Goal: Task Accomplishment & Management: Use online tool/utility

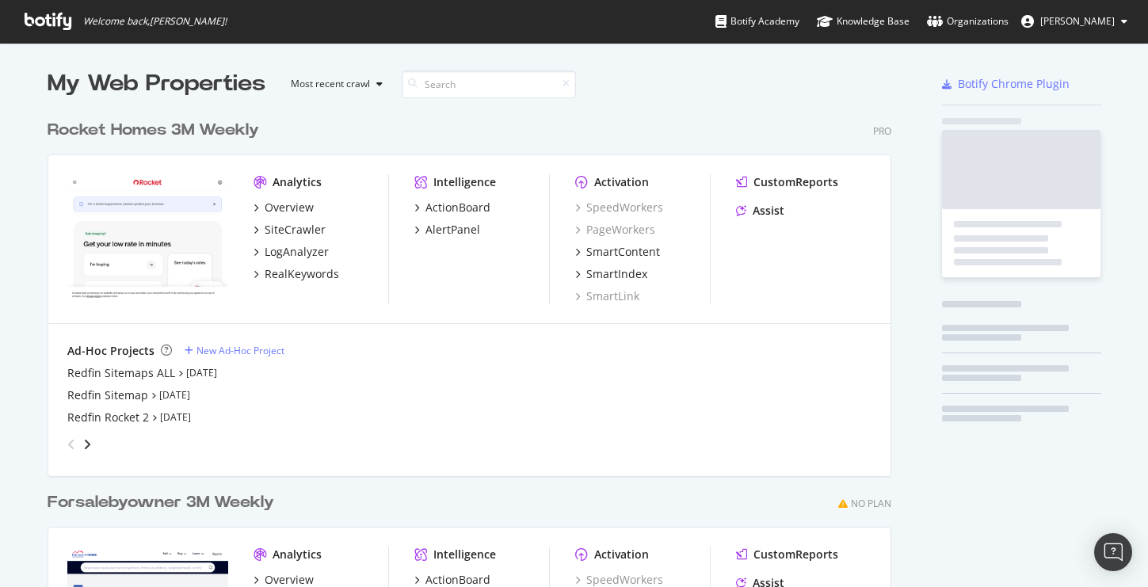
scroll to position [716, 856]
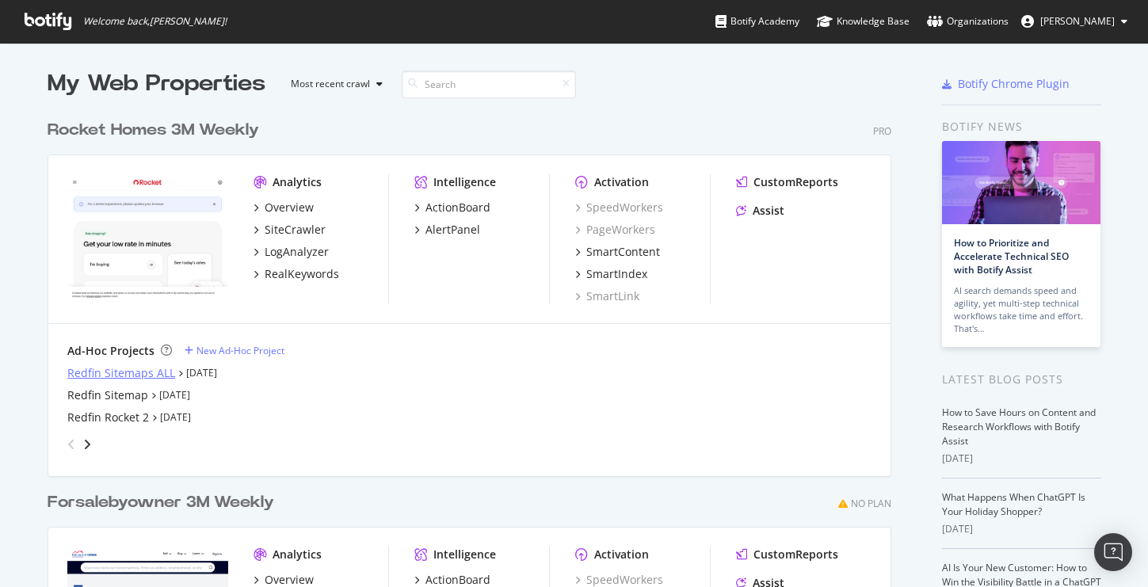
click at [119, 371] on div "Redfin Sitemaps ALL" at bounding box center [121, 373] width 108 height 16
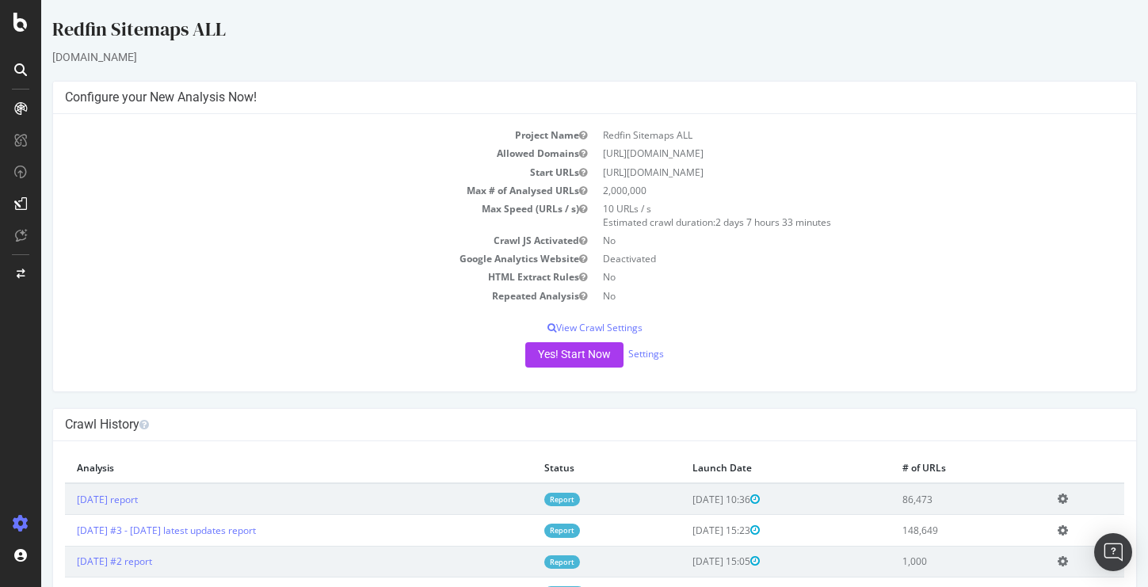
scroll to position [66, 0]
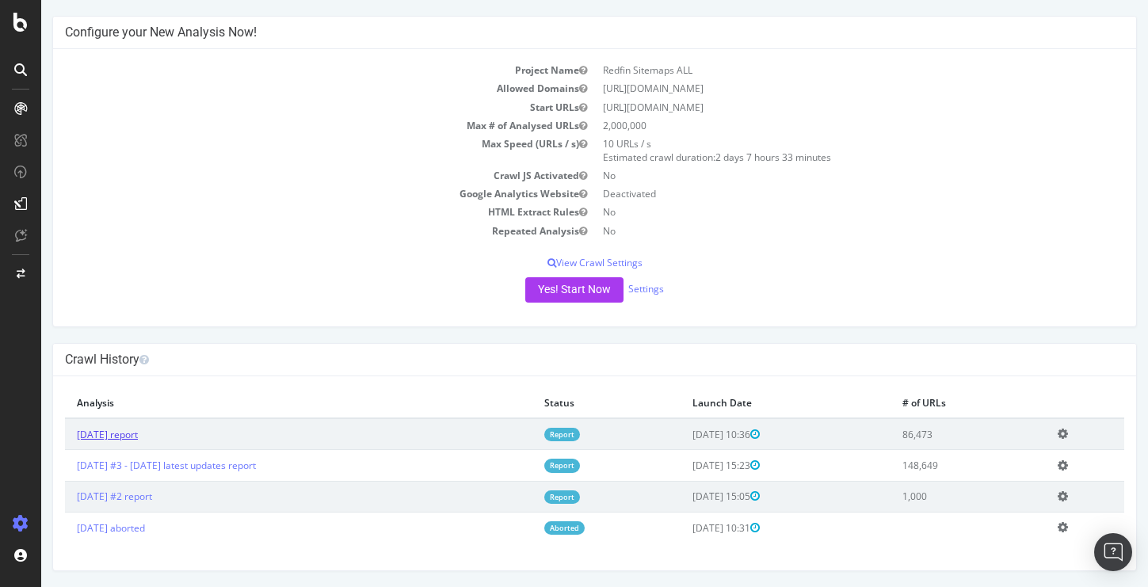
click at [138, 432] on link "[DATE] report" at bounding box center [107, 434] width 61 height 13
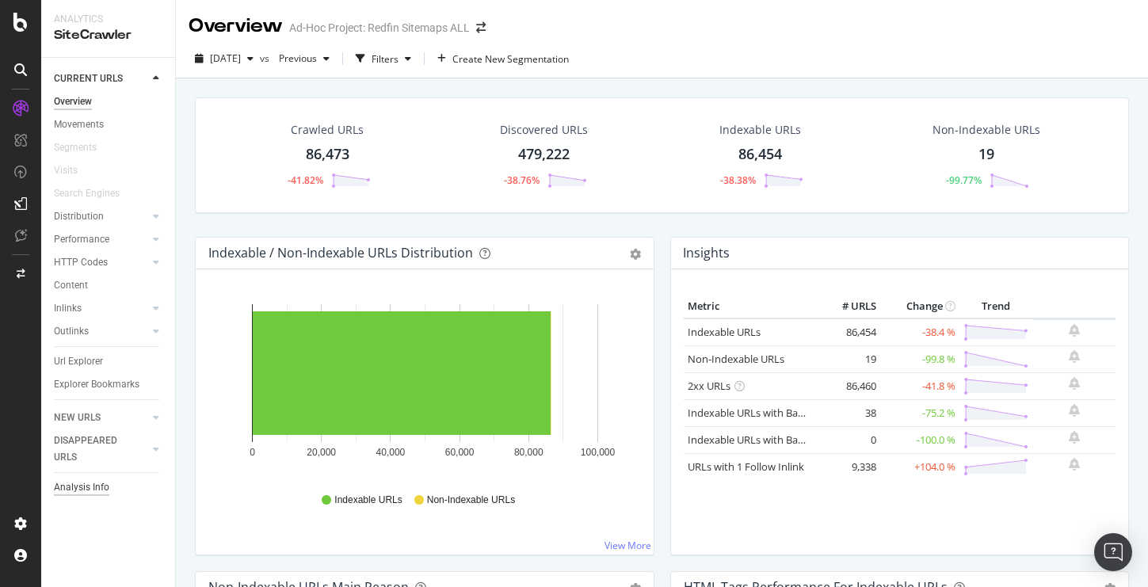
click at [77, 490] on div "Analysis Info" at bounding box center [81, 487] width 55 height 17
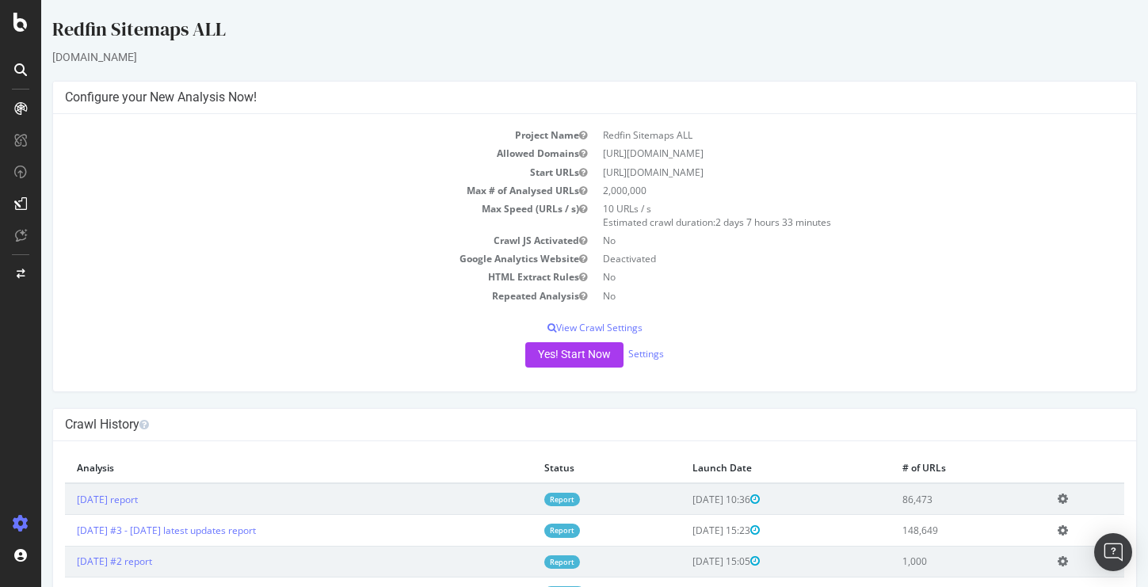
click at [1068, 503] on icon at bounding box center [1062, 499] width 10 height 12
click at [1024, 522] on link "Add name" at bounding box center [1004, 522] width 127 height 21
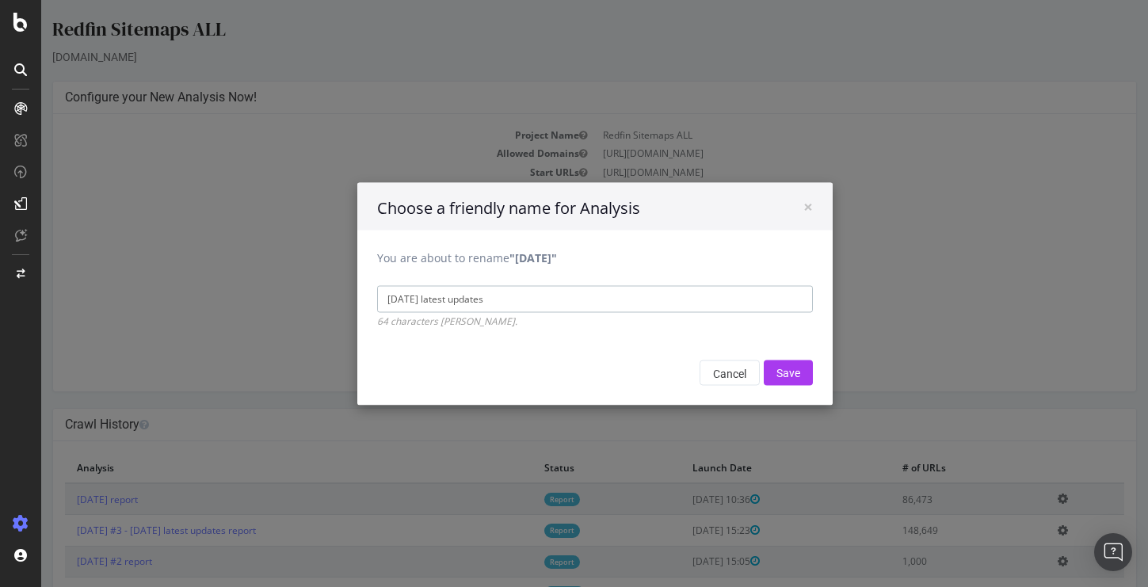
click at [434, 295] on input "[DATE] latest updates" at bounding box center [595, 298] width 436 height 27
drag, startPoint x: 518, startPoint y: 299, endPoint x: 449, endPoint y: 299, distance: 68.9
click at [449, 299] on input "[DATE] latest updates" at bounding box center [595, 298] width 436 height 27
type input "[DATE] newest listings sitemap"
click at [797, 370] on input "Save" at bounding box center [787, 372] width 49 height 25
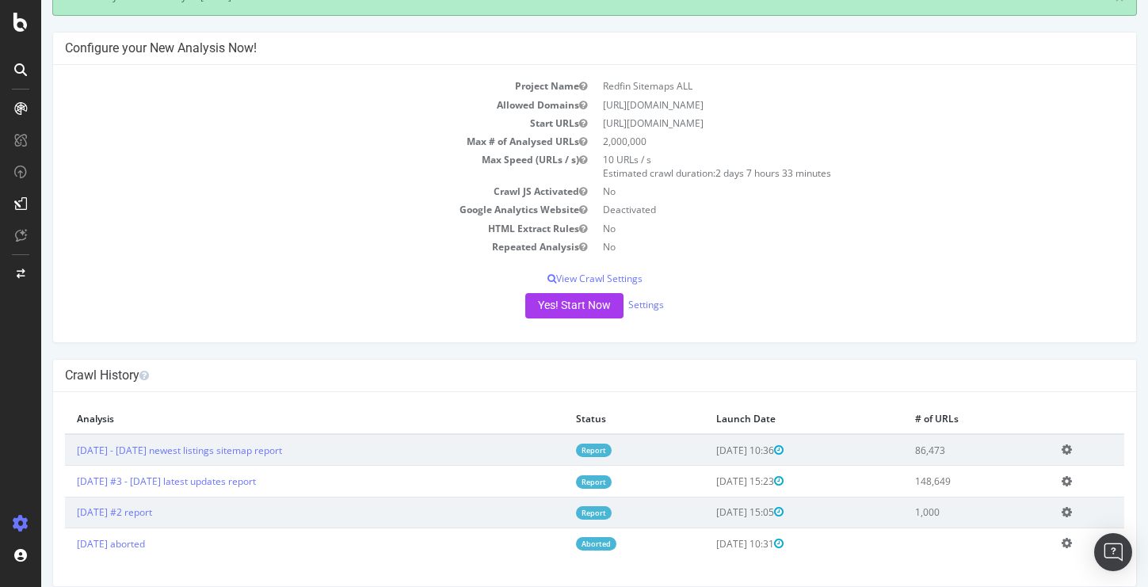
scroll to position [120, 0]
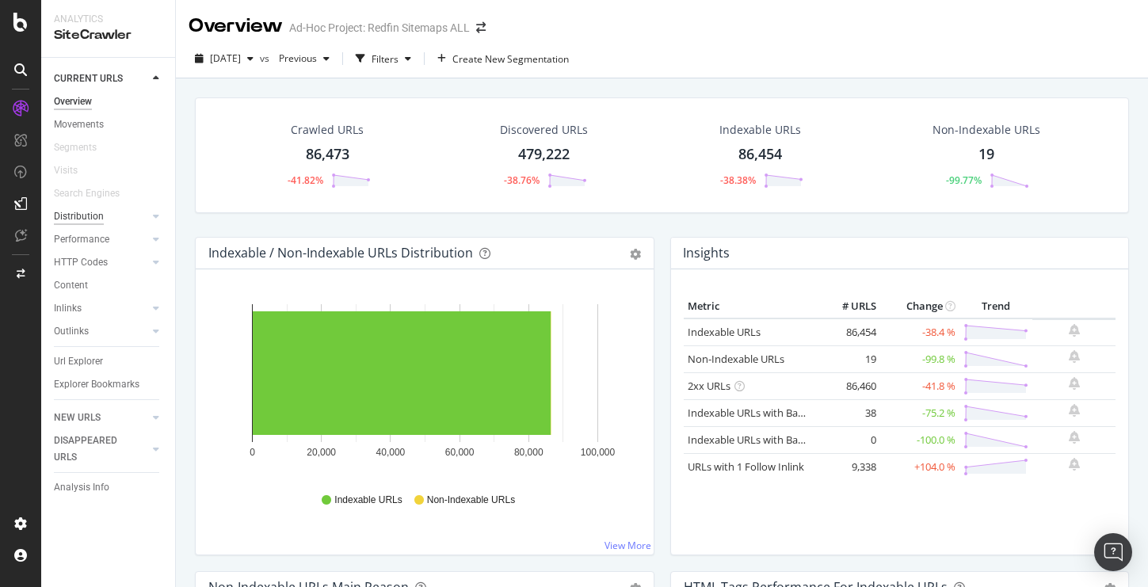
click at [82, 218] on div "Distribution" at bounding box center [79, 216] width 50 height 17
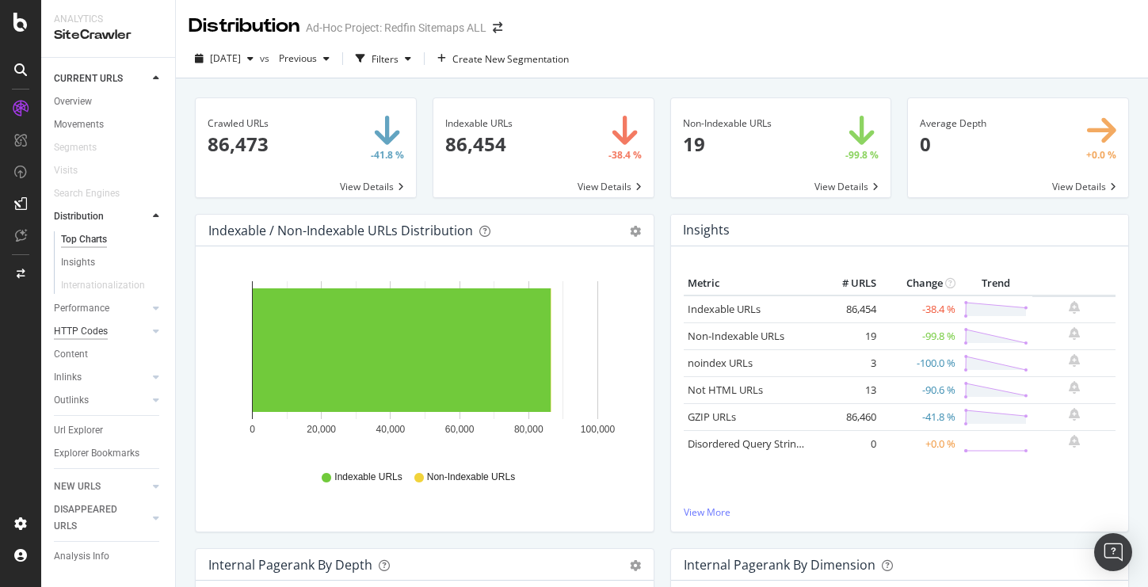
click at [82, 327] on div "HTTP Codes" at bounding box center [81, 331] width 54 height 17
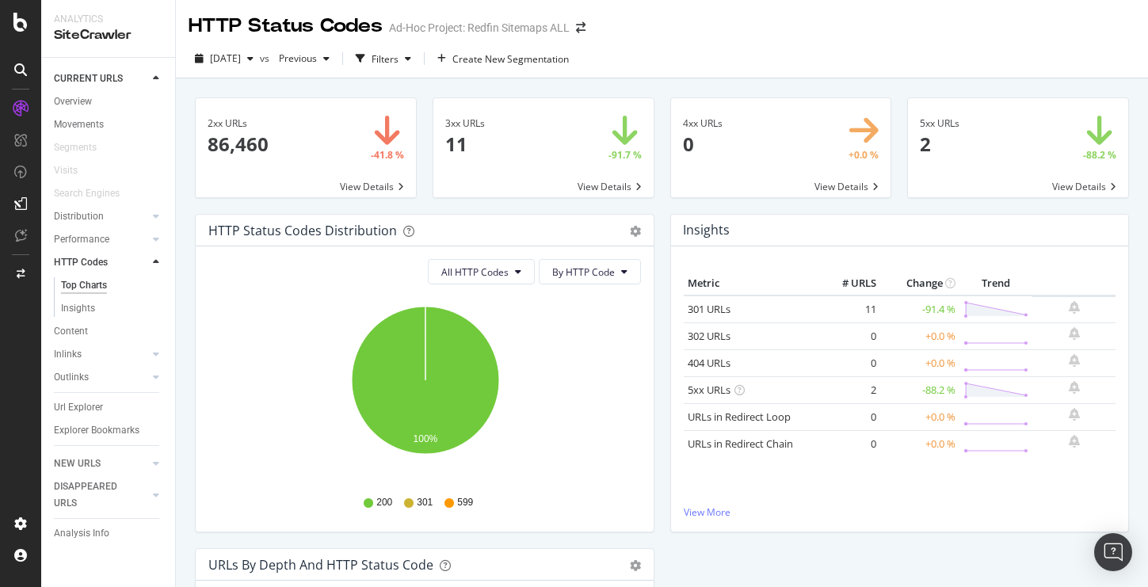
click at [584, 185] on span at bounding box center [543, 147] width 220 height 99
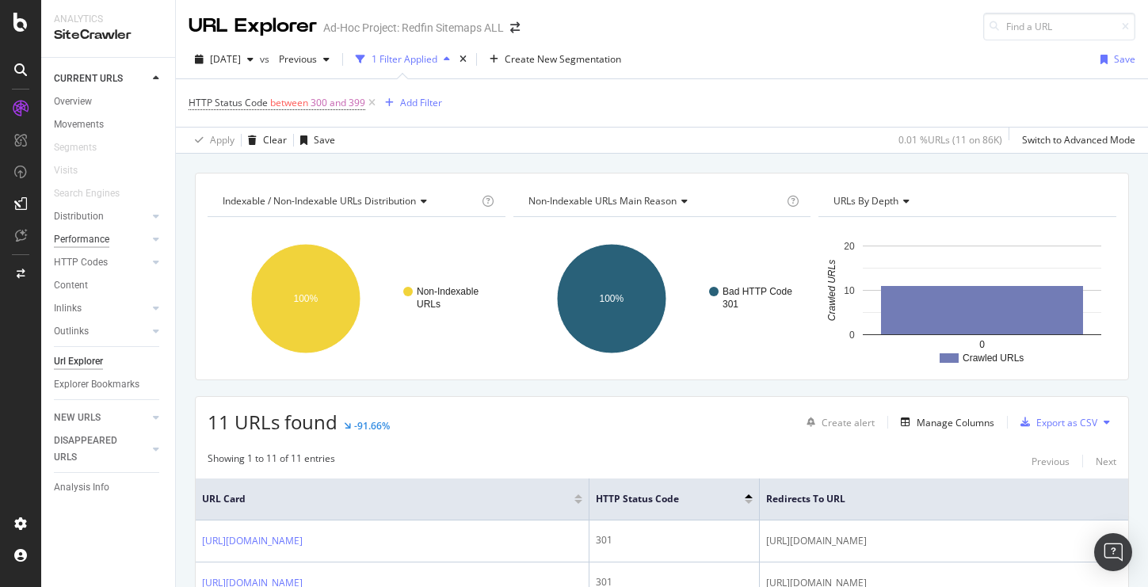
click at [82, 241] on div "Performance" at bounding box center [81, 239] width 55 height 17
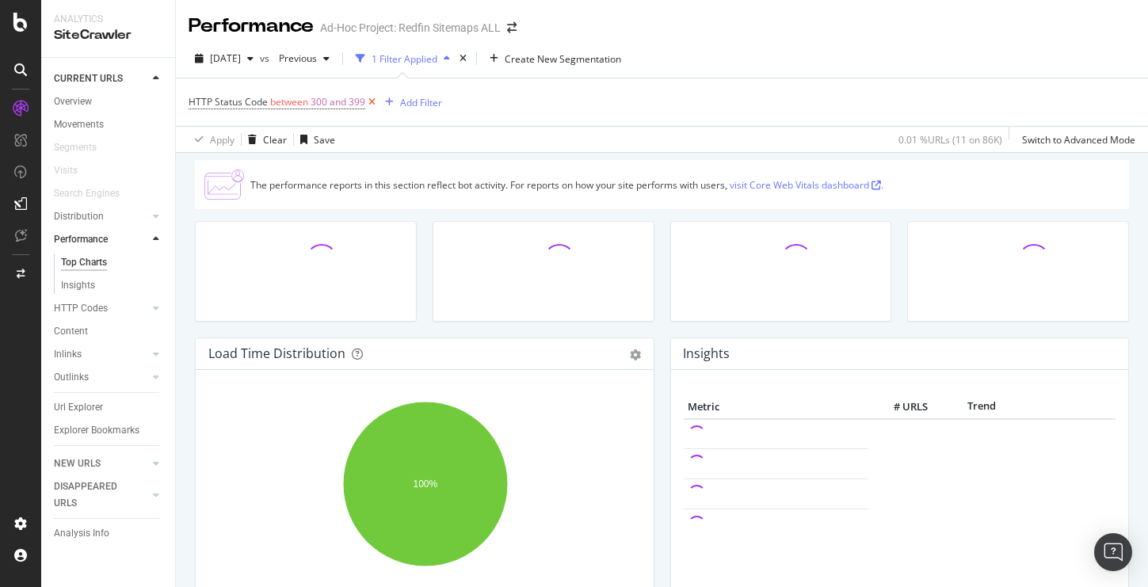
click at [370, 103] on icon at bounding box center [371, 102] width 13 height 16
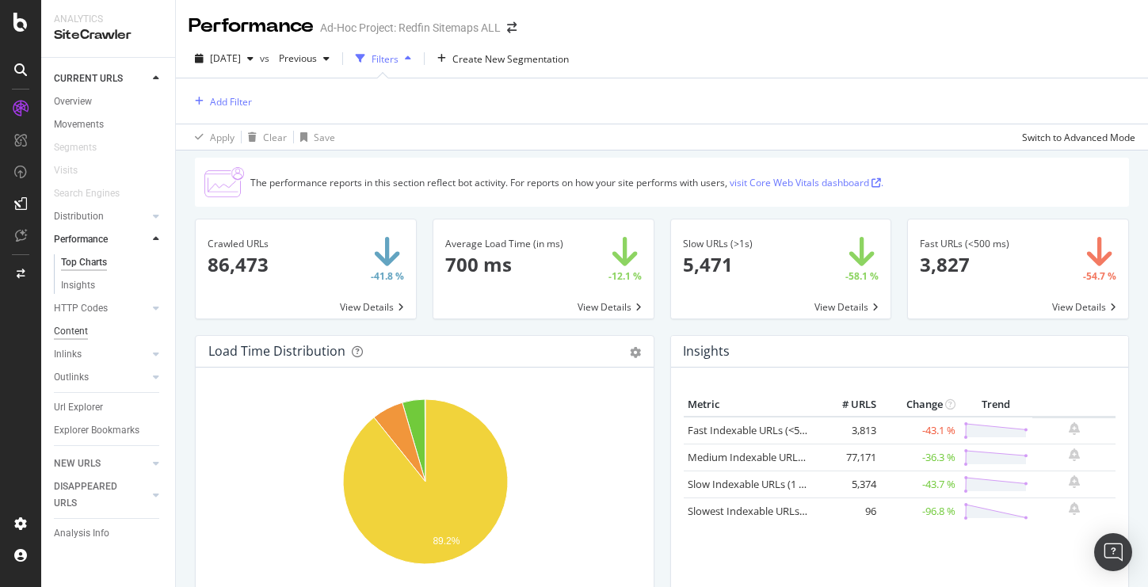
click at [70, 336] on div "Content" at bounding box center [71, 331] width 34 height 17
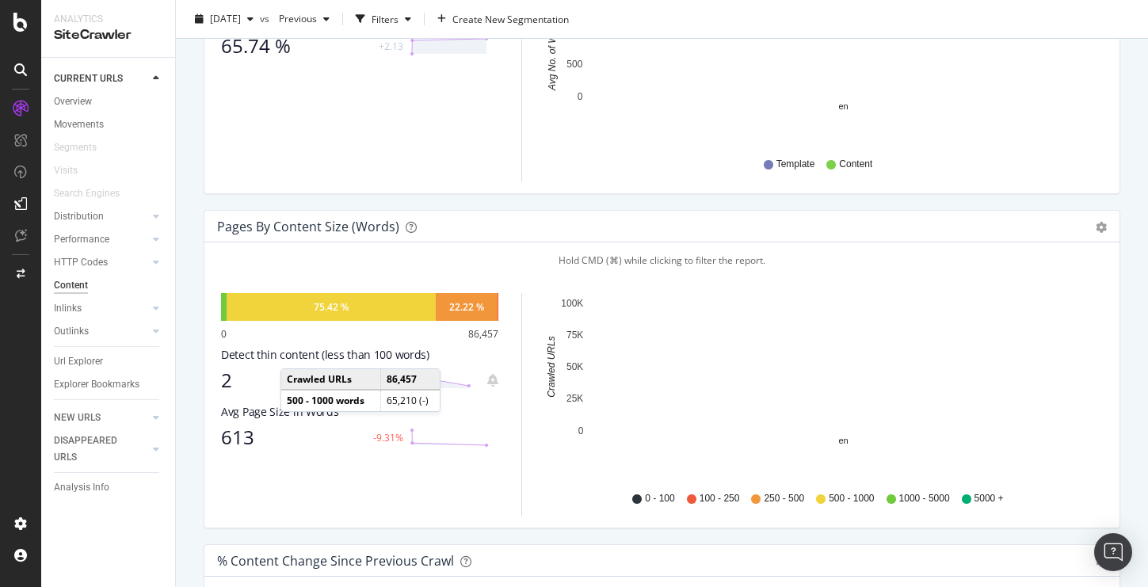
scroll to position [398, 0]
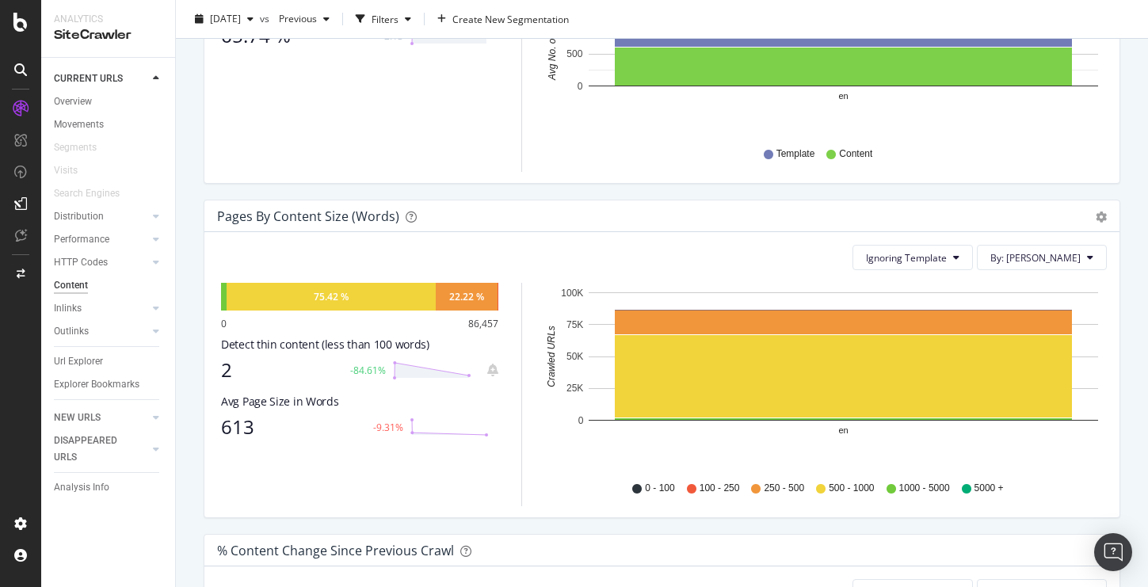
click at [532, 526] on div "Pages by Content Size (Words) Pie Chart (by Percentage) Table Export as CSV Add…" at bounding box center [662, 367] width 940 height 334
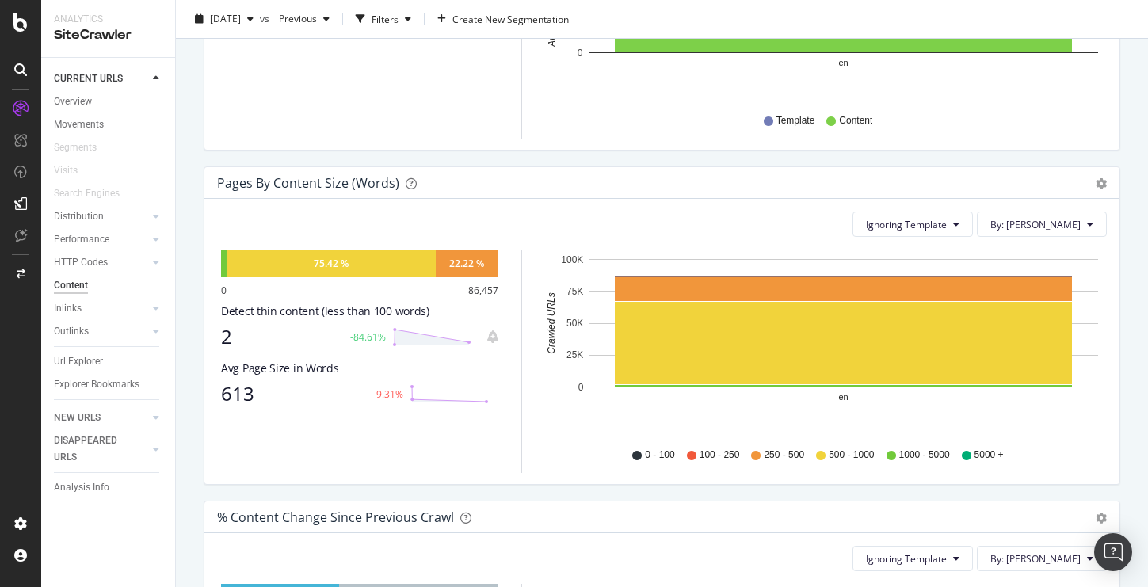
scroll to position [439, 0]
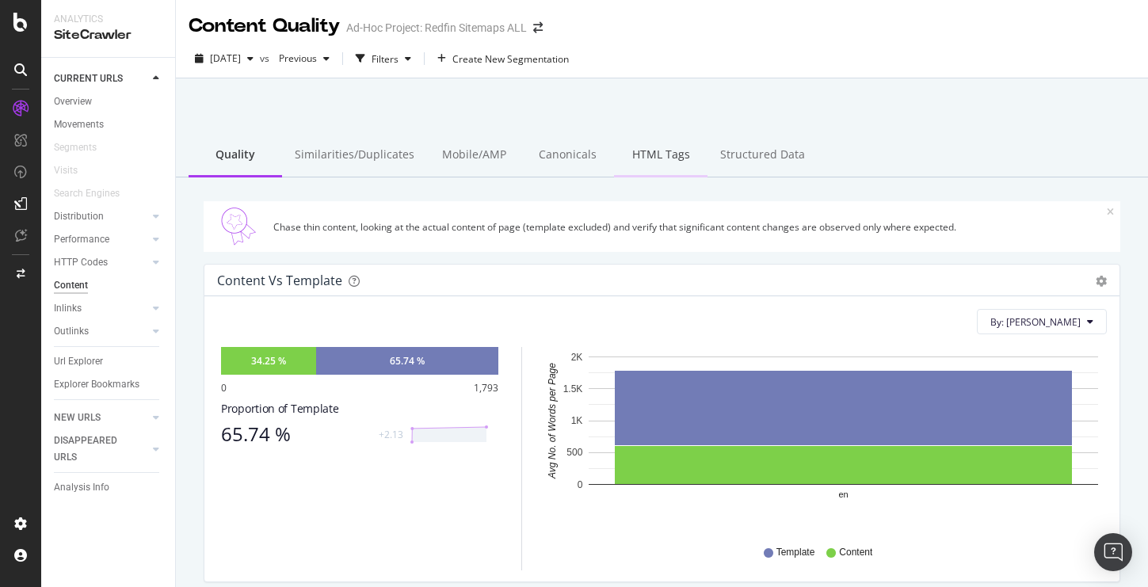
click at [635, 149] on div "HTML Tags" at bounding box center [660, 156] width 93 height 44
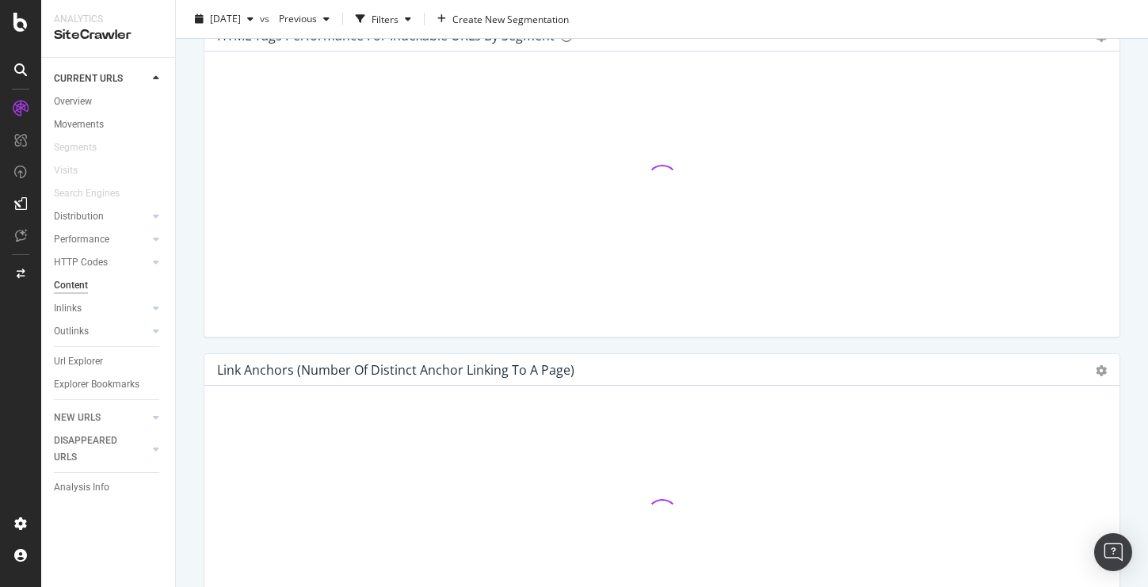
scroll to position [711, 0]
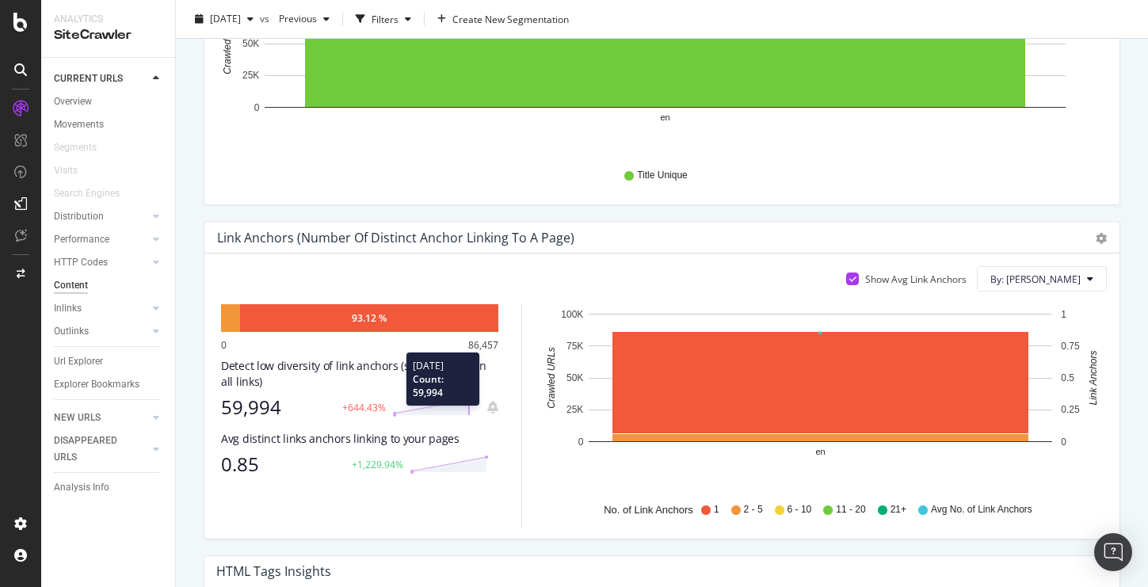
click at [442, 414] on polygon at bounding box center [431, 407] width 74 height 15
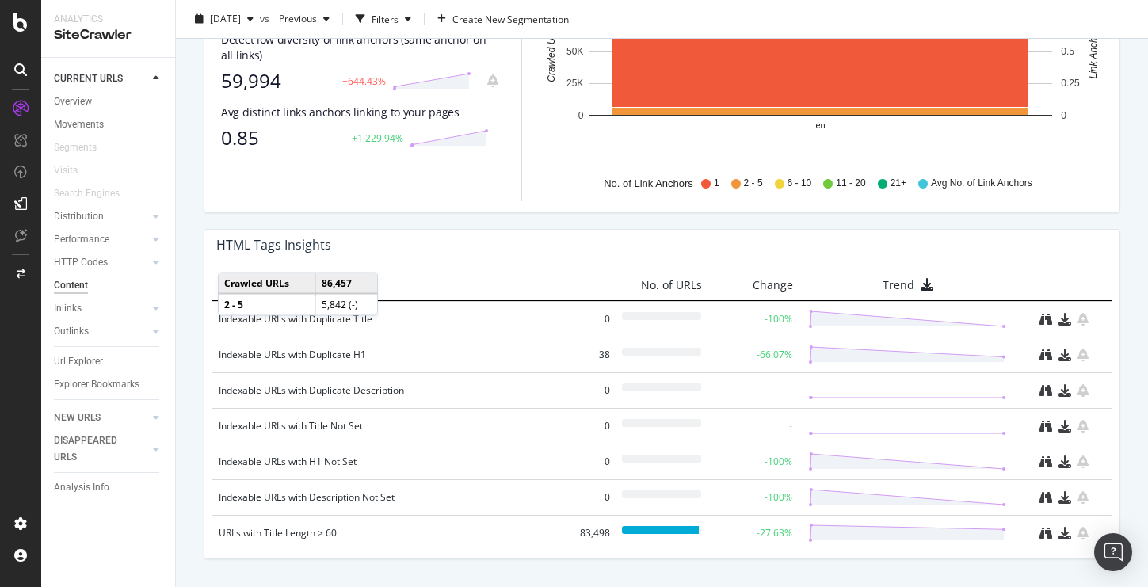
scroll to position [1054, 0]
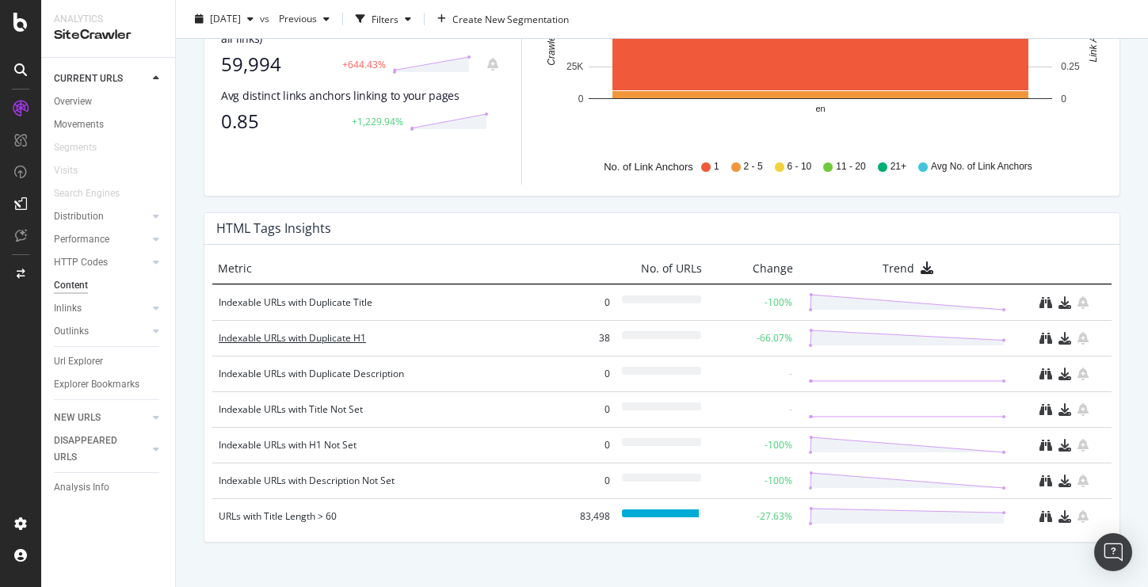
click at [325, 338] on div "Indexable URLs with Duplicate H1" at bounding box center [389, 338] width 340 height 16
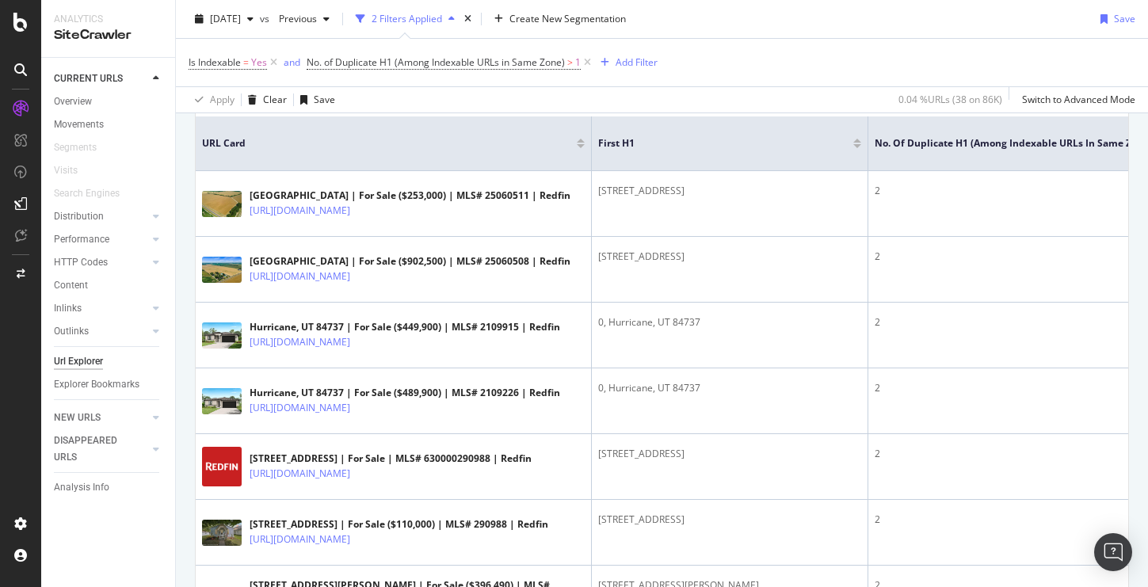
scroll to position [292, 0]
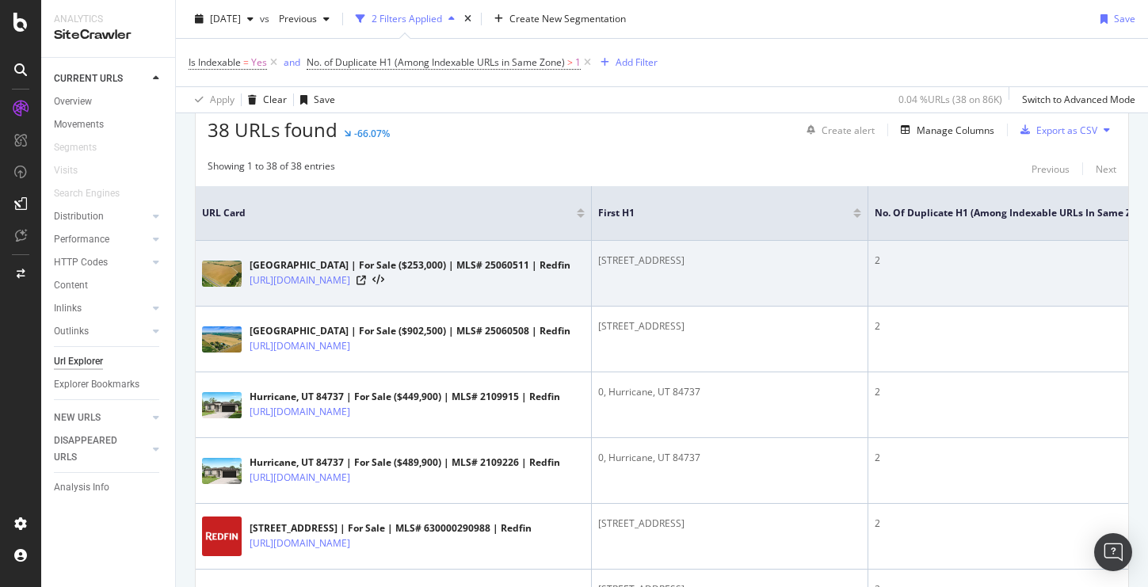
click at [868, 271] on td "2" at bounding box center [1029, 274] width 322 height 66
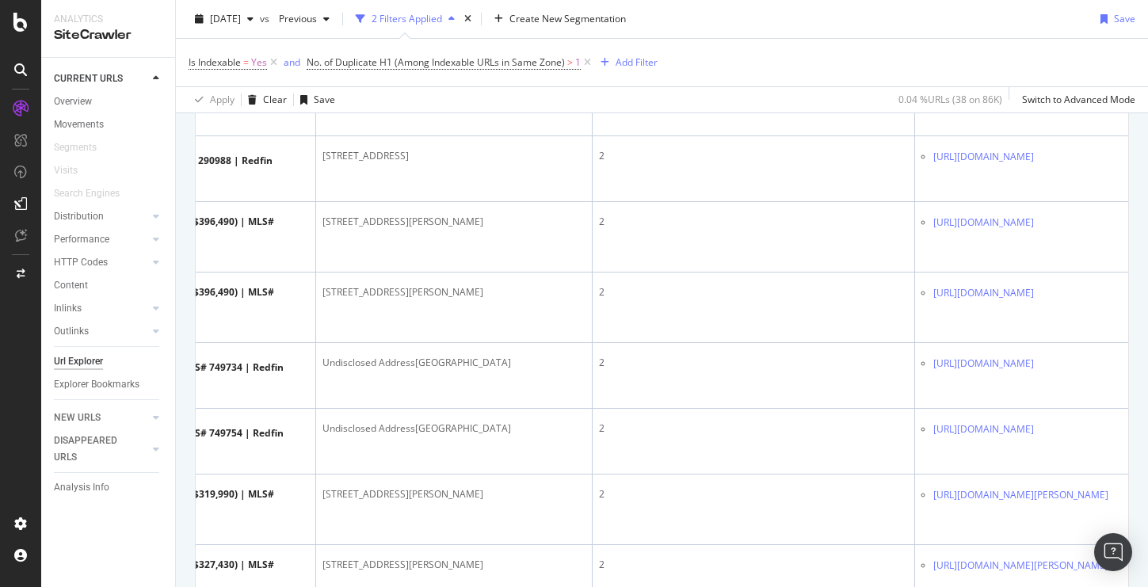
scroll to position [711, 0]
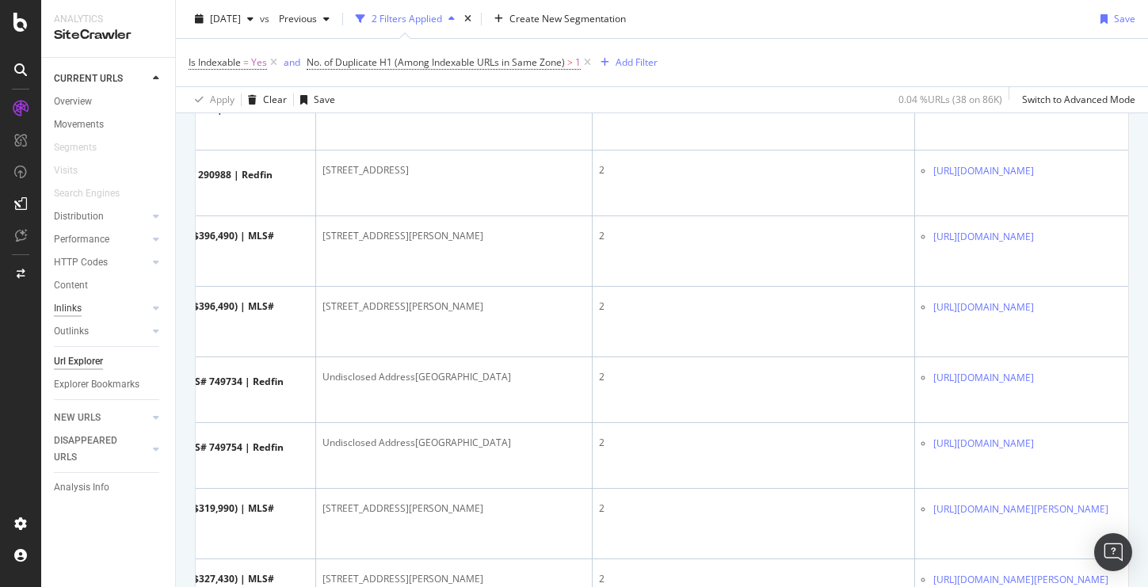
click at [73, 303] on div "Inlinks" at bounding box center [68, 308] width 28 height 17
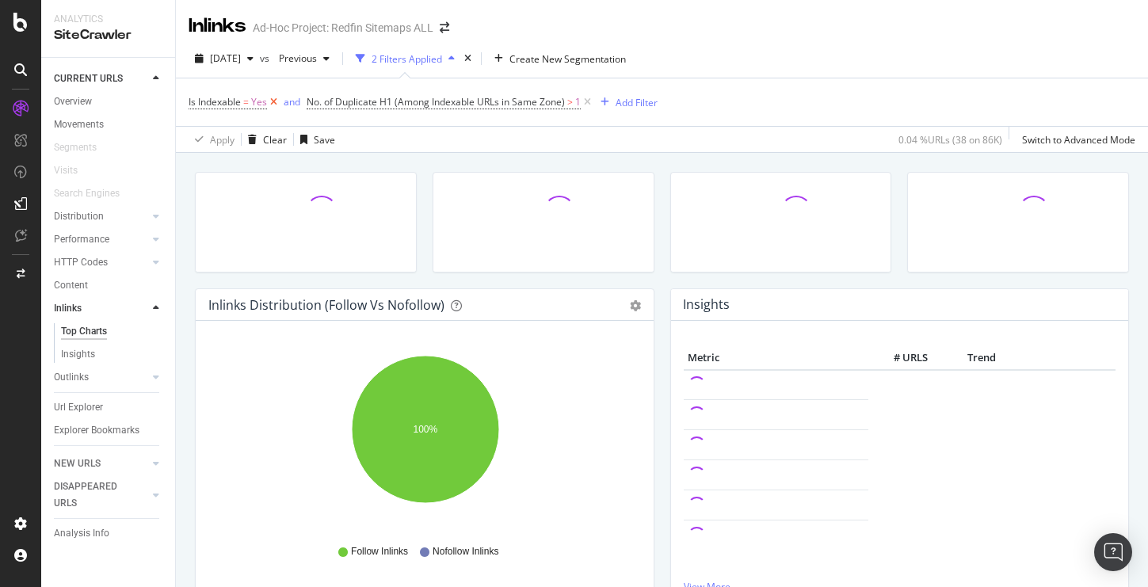
click at [273, 103] on icon at bounding box center [273, 102] width 13 height 16
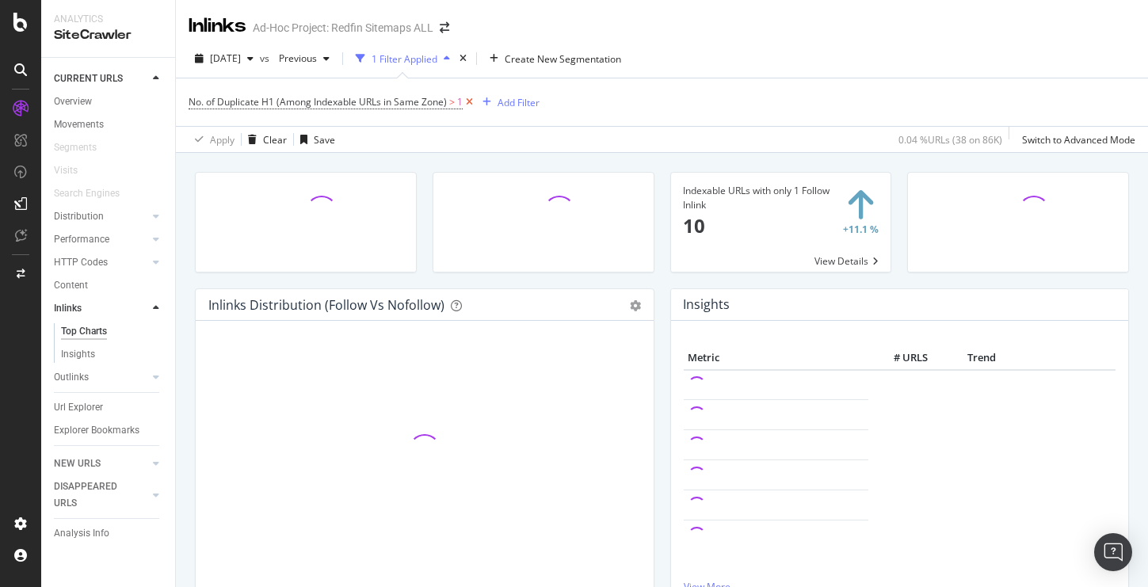
click at [468, 101] on icon at bounding box center [469, 102] width 13 height 16
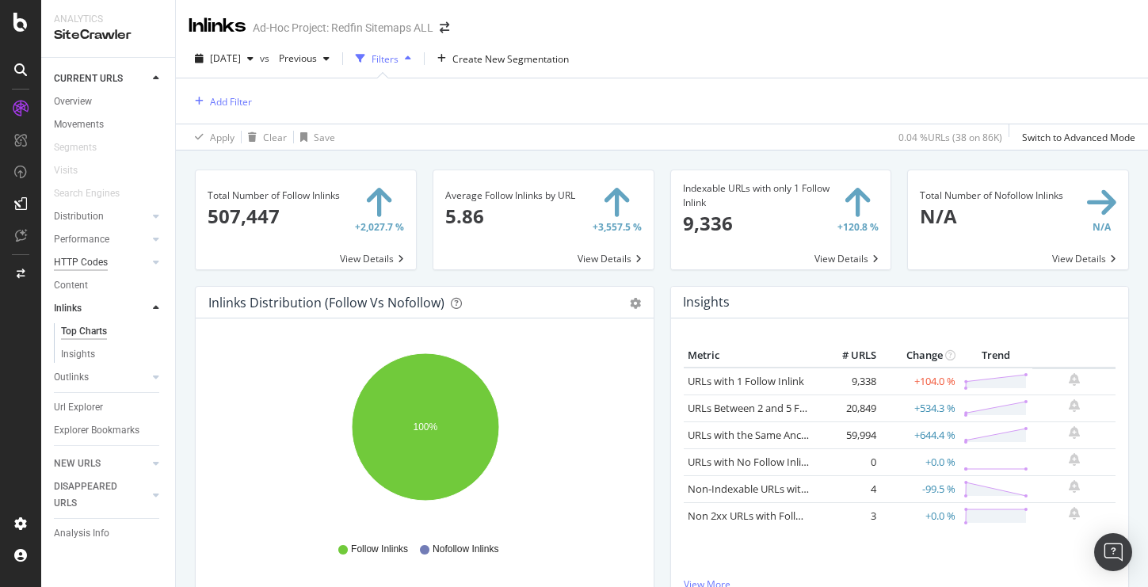
click at [77, 263] on div "HTTP Codes" at bounding box center [81, 262] width 54 height 17
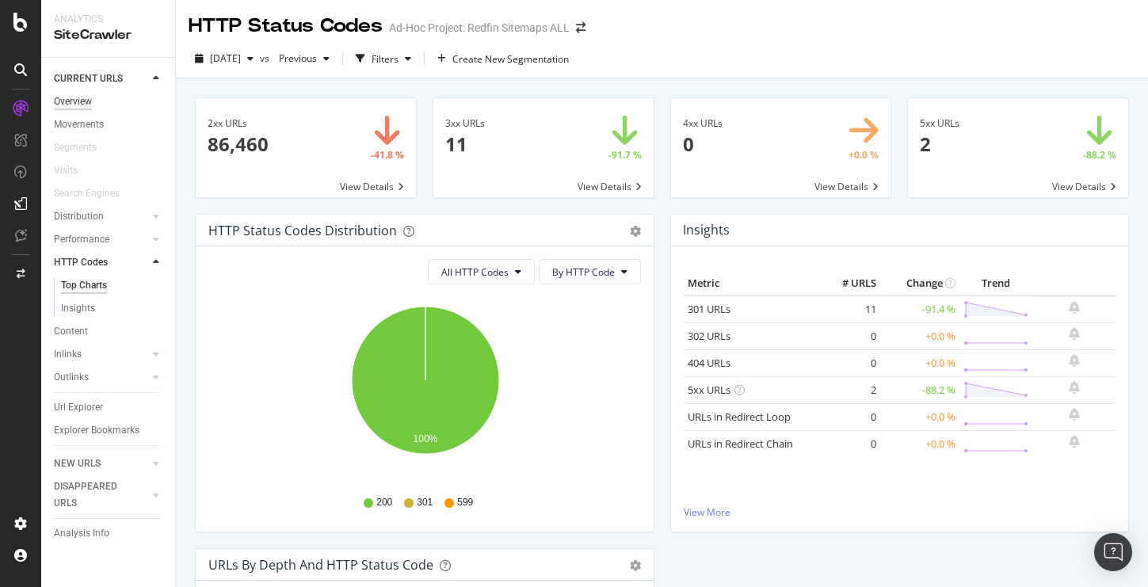
click at [70, 108] on div "Overview" at bounding box center [73, 101] width 38 height 17
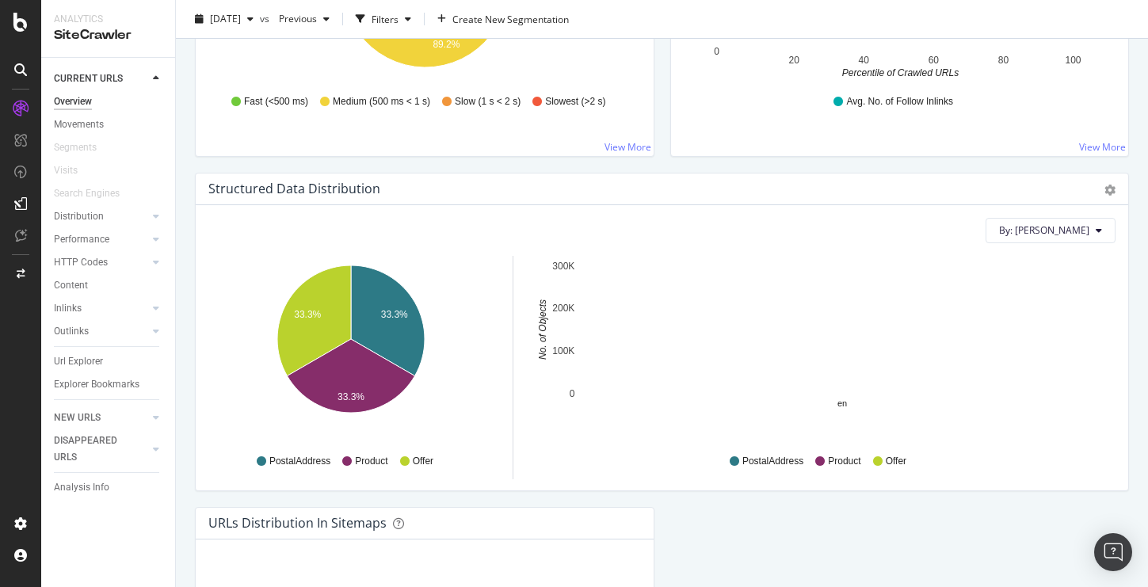
scroll to position [1402, 0]
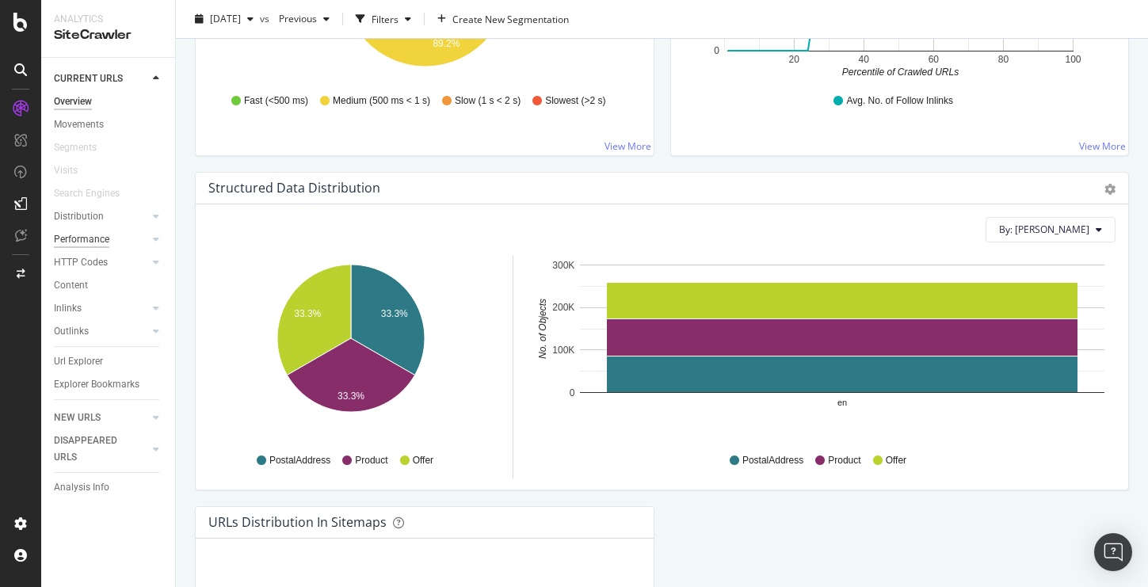
click at [76, 238] on div "Performance" at bounding box center [81, 239] width 55 height 17
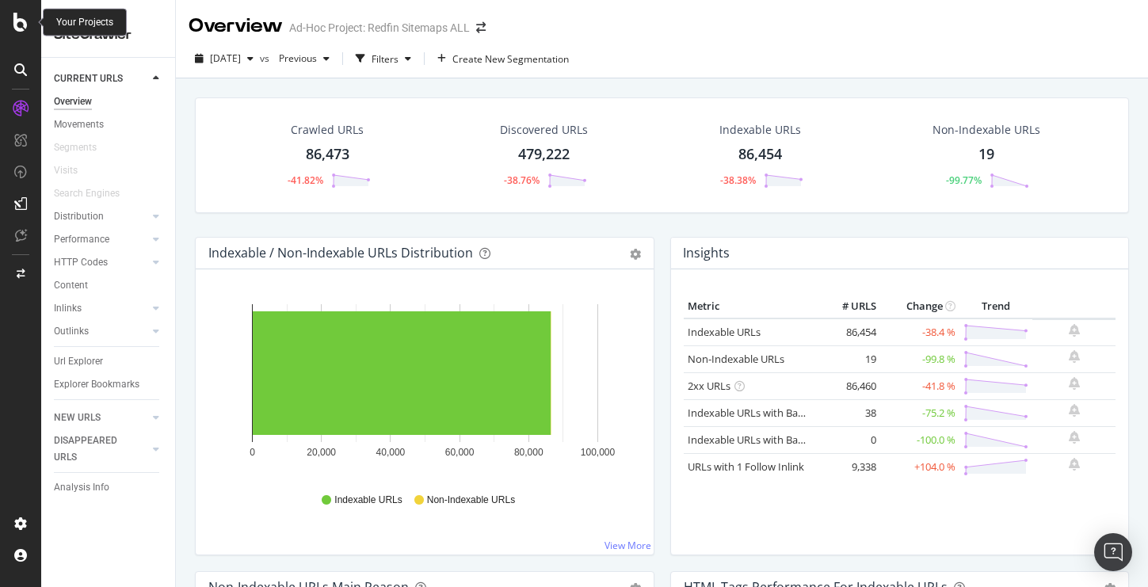
click at [22, 28] on icon at bounding box center [20, 22] width 14 height 19
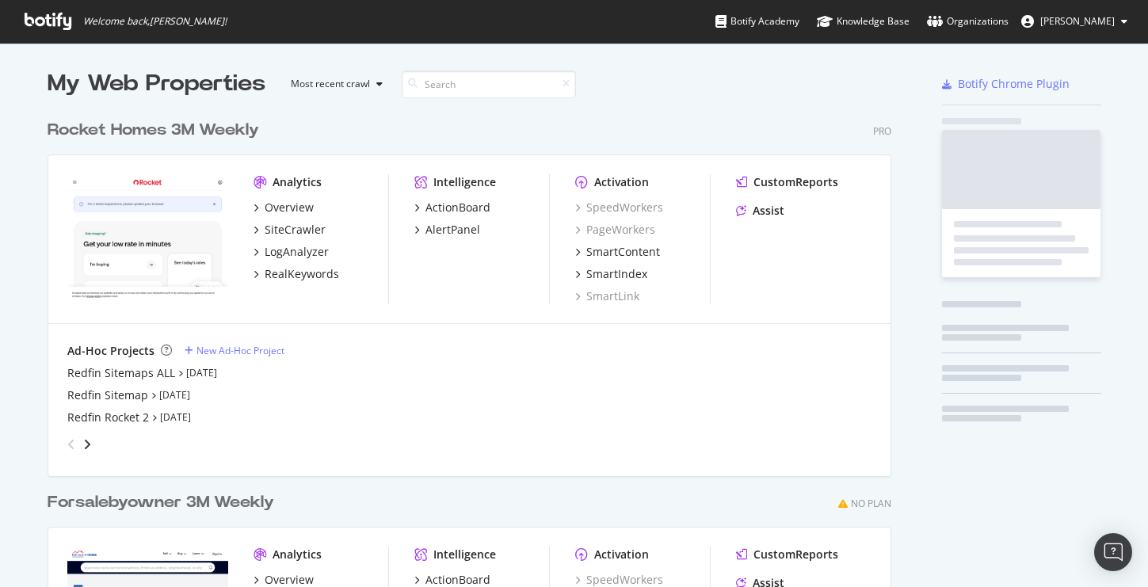
scroll to position [587, 1148]
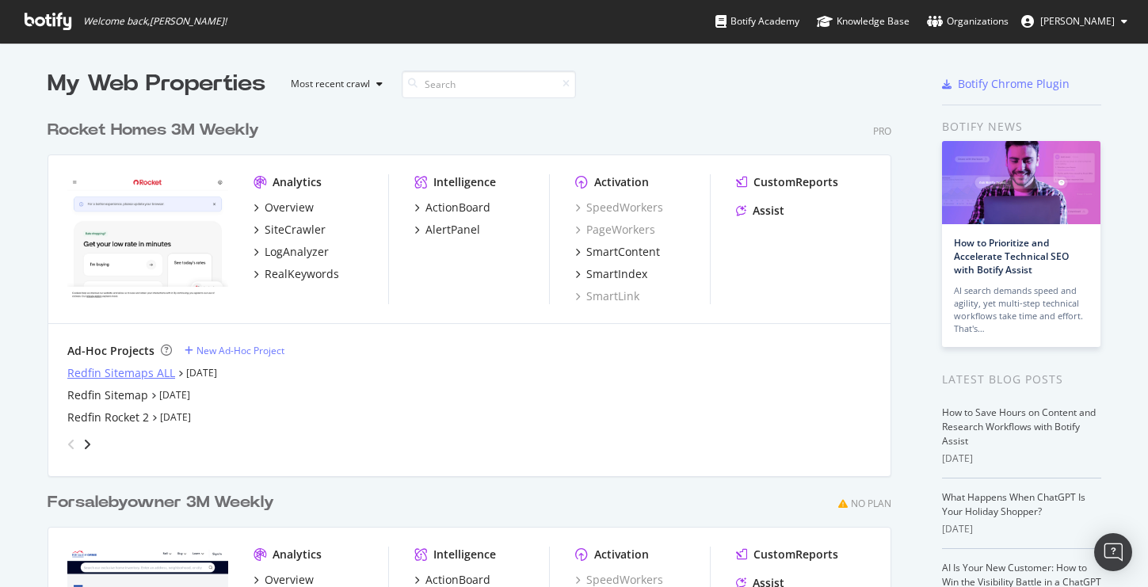
click at [136, 372] on div "Redfin Sitemaps ALL" at bounding box center [121, 373] width 108 height 16
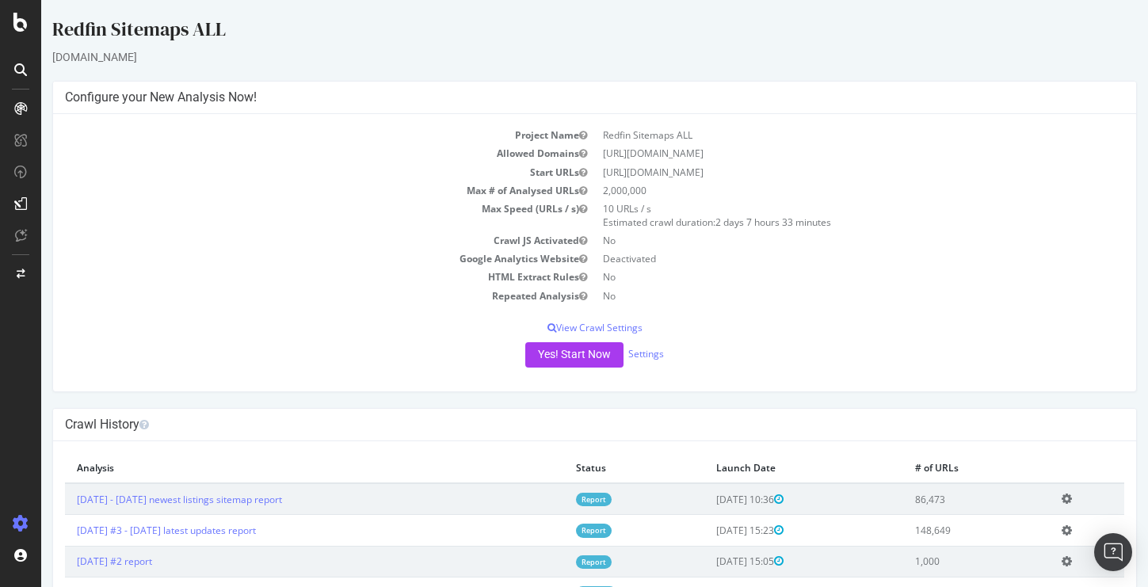
scroll to position [66, 0]
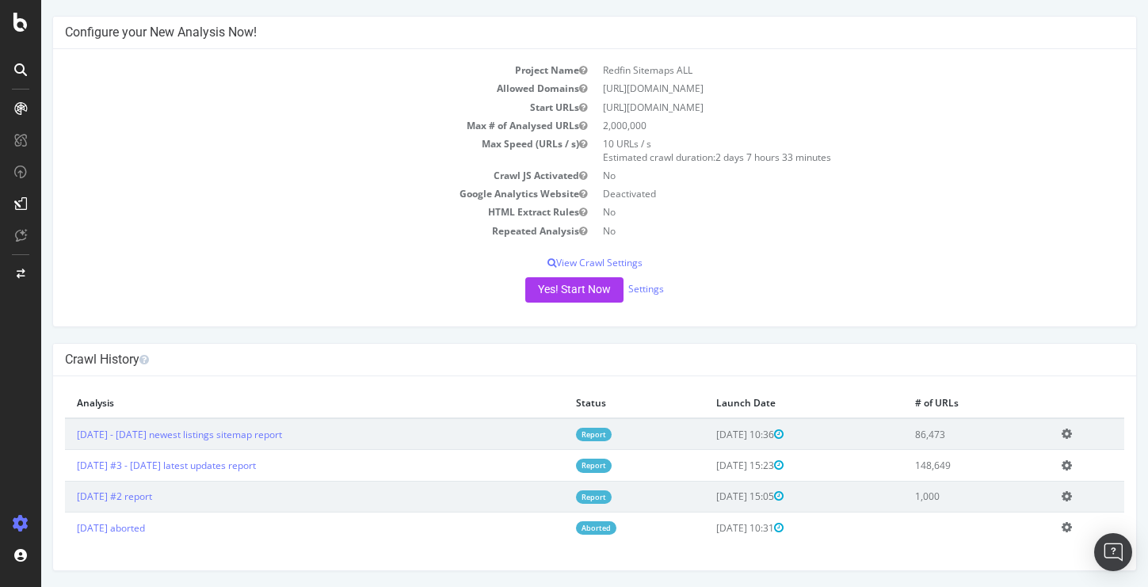
click at [1072, 465] on icon at bounding box center [1066, 465] width 10 height 12
click at [1022, 491] on link "Edit name" at bounding box center [1008, 488] width 127 height 21
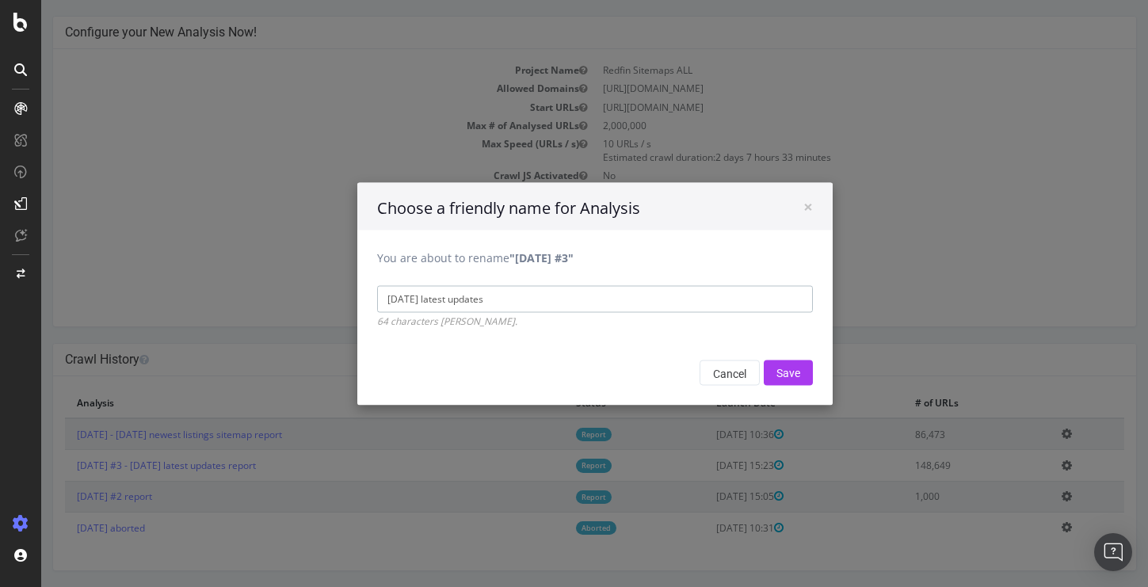
click at [533, 299] on input "[DATE] latest updates" at bounding box center [595, 298] width 436 height 27
type input "[DATE] latest updates sitemap"
click at [778, 373] on input "Save" at bounding box center [787, 372] width 49 height 25
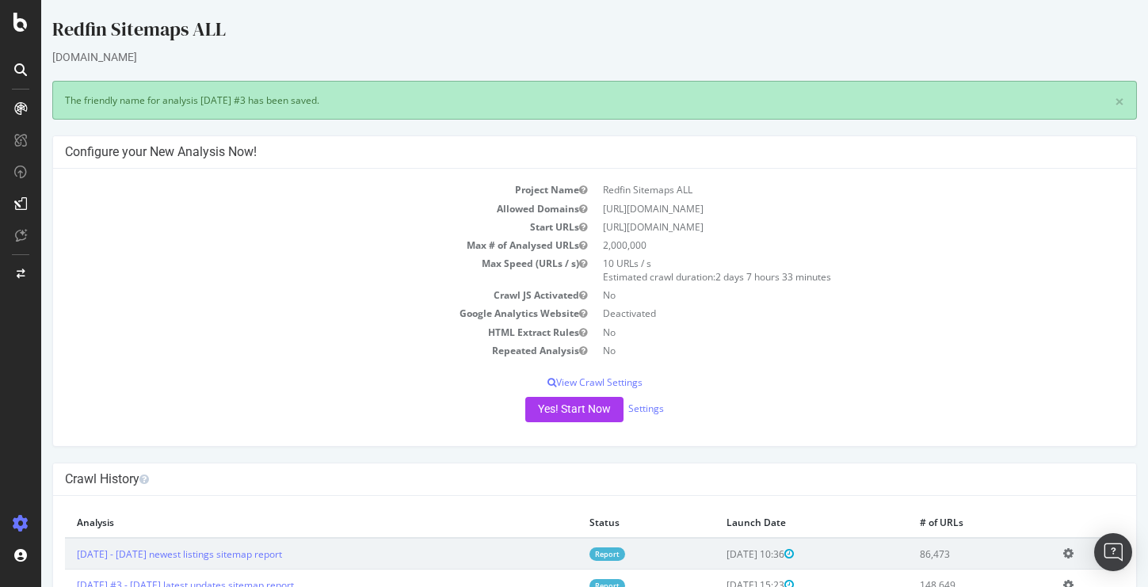
scroll to position [120, 0]
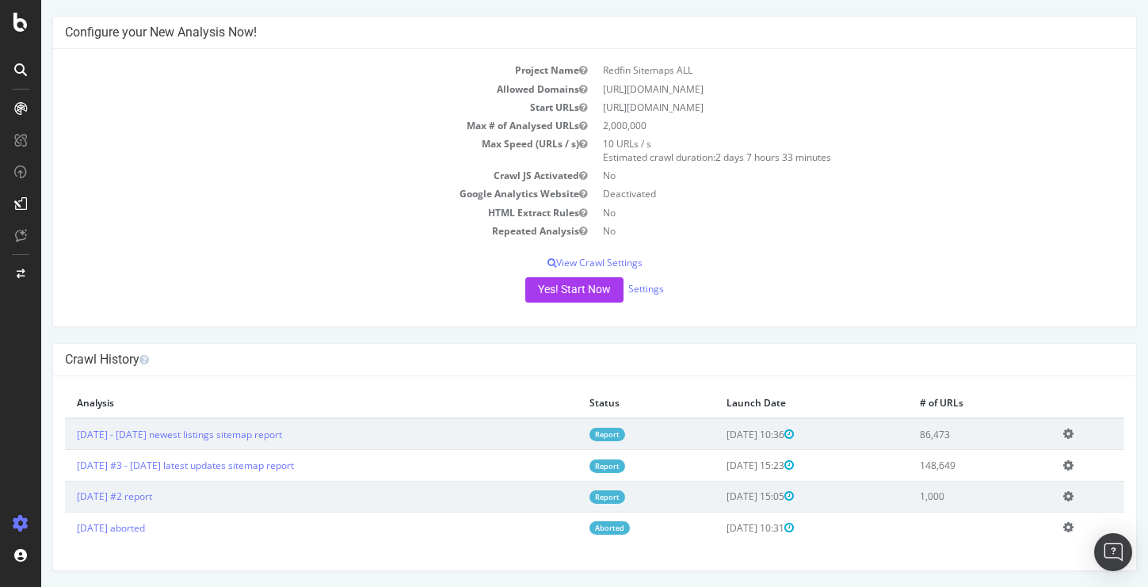
click at [1073, 432] on icon at bounding box center [1068, 434] width 10 height 12
click at [413, 369] on div "Crawl History" at bounding box center [594, 360] width 1083 height 32
click at [645, 285] on link "Settings" at bounding box center [646, 288] width 36 height 13
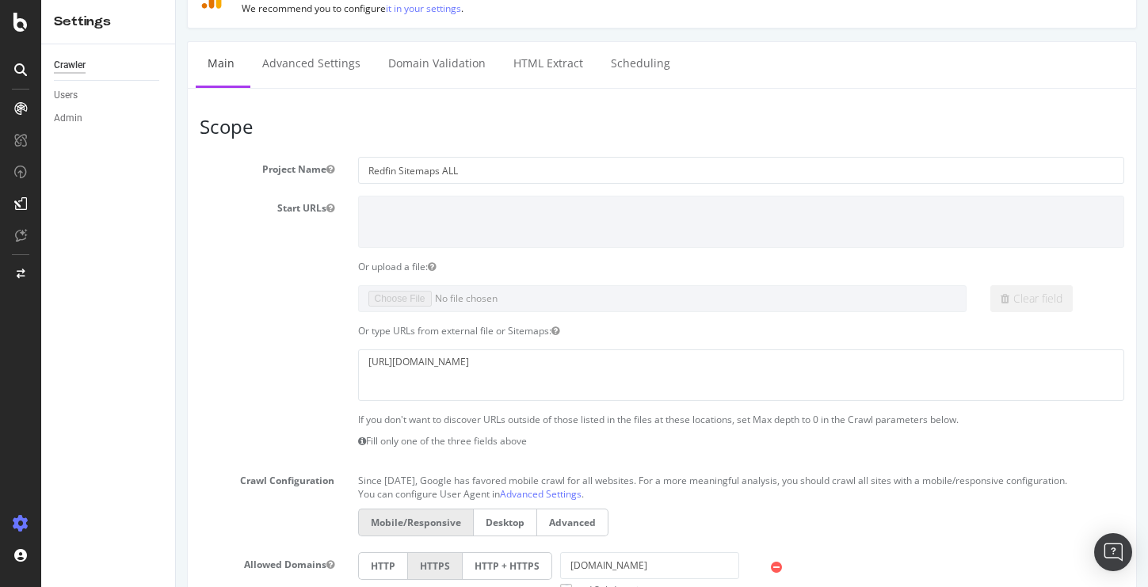
scroll to position [67, 0]
drag, startPoint x: 581, startPoint y: 371, endPoint x: 355, endPoint y: 363, distance: 225.9
click at [355, 363] on div "[URL][DOMAIN_NAME]" at bounding box center [741, 377] width 790 height 51
paste textarea "sitemap_com_mfp_city"
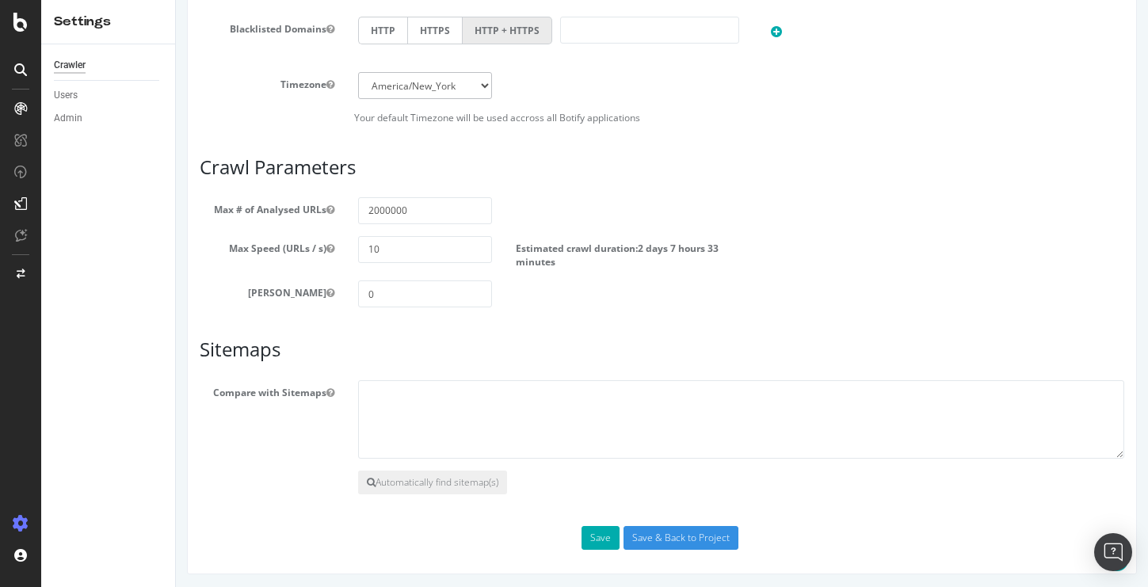
scroll to position [757, 0]
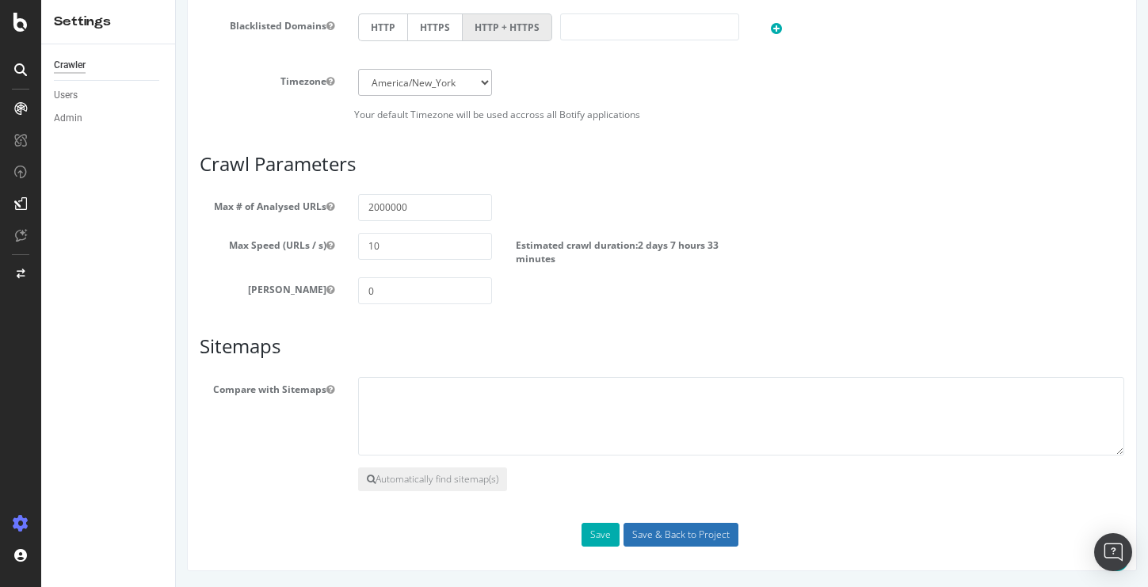
type textarea "[URL][DOMAIN_NAME]"
click at [679, 536] on input "Save & Back to Project" at bounding box center [680, 535] width 115 height 24
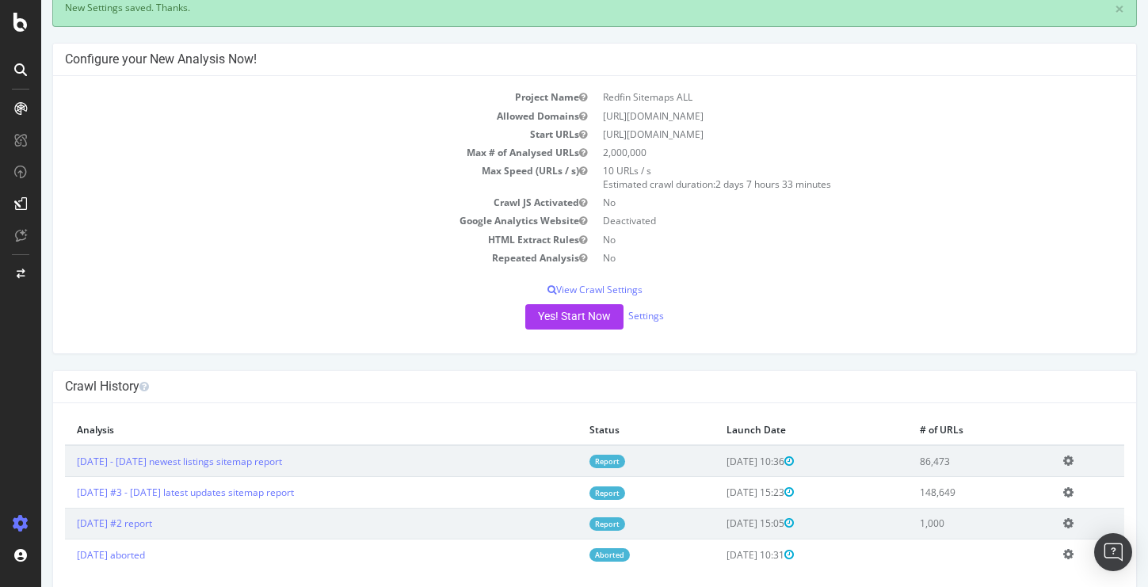
scroll to position [97, 0]
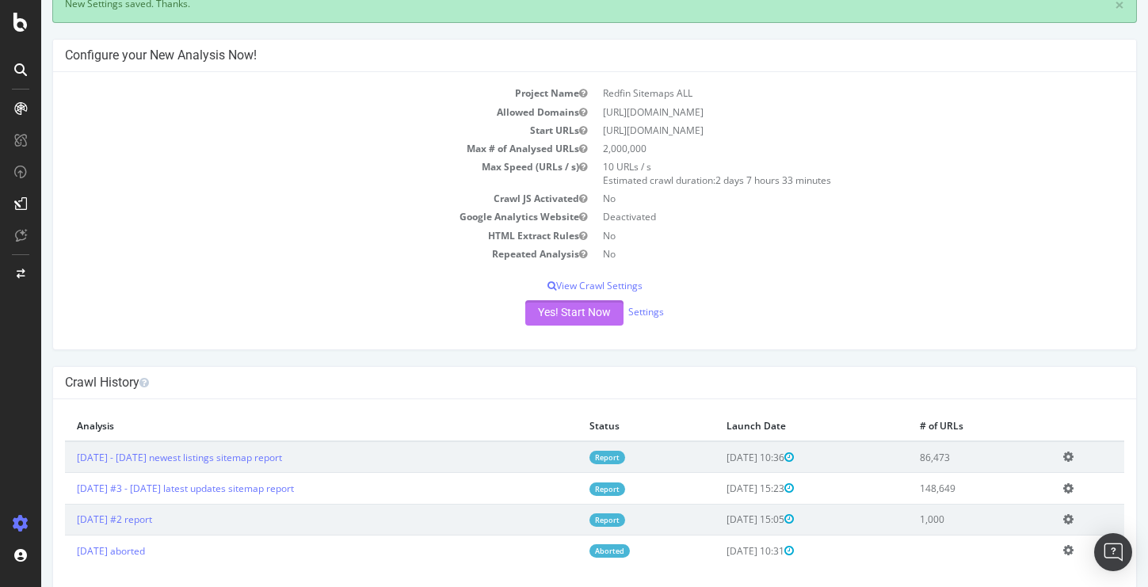
click at [586, 308] on button "Yes! Start Now" at bounding box center [574, 312] width 98 height 25
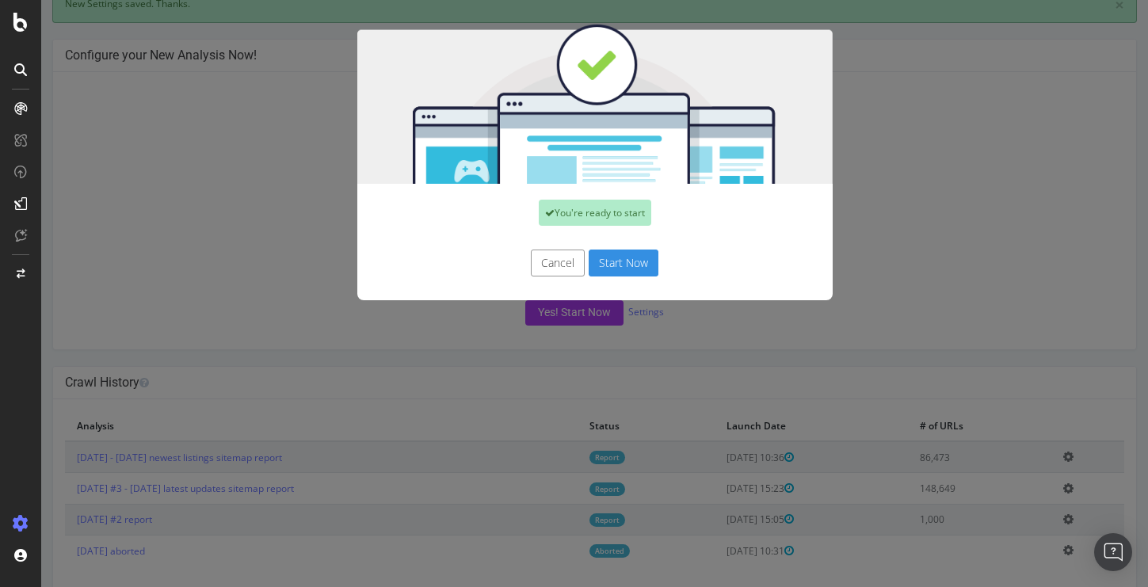
click at [624, 264] on button "Start Now" at bounding box center [623, 262] width 70 height 27
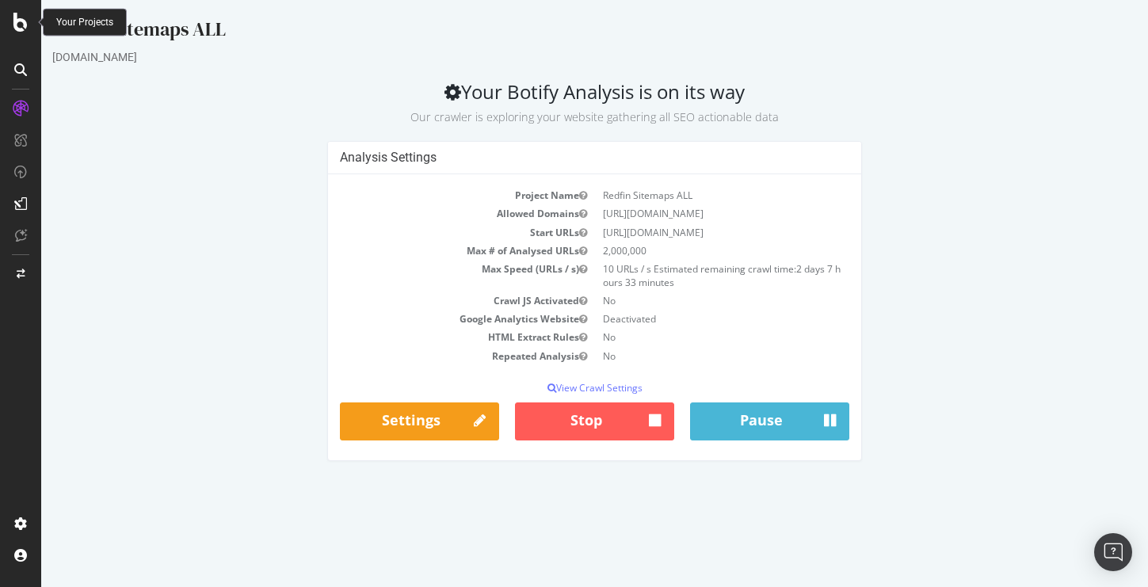
click at [14, 21] on icon at bounding box center [20, 22] width 14 height 19
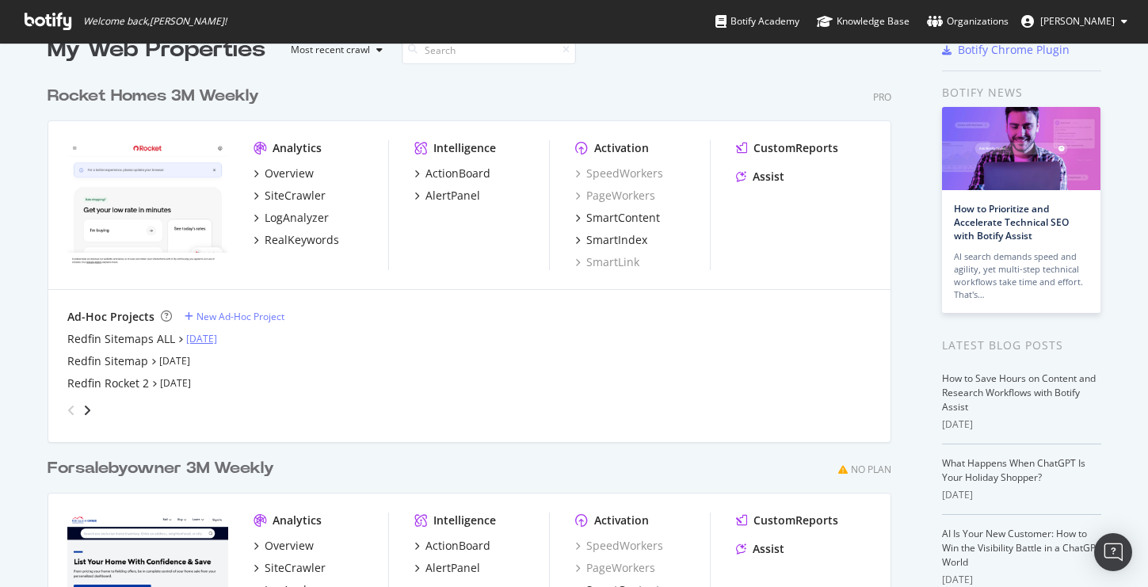
scroll to position [54, 0]
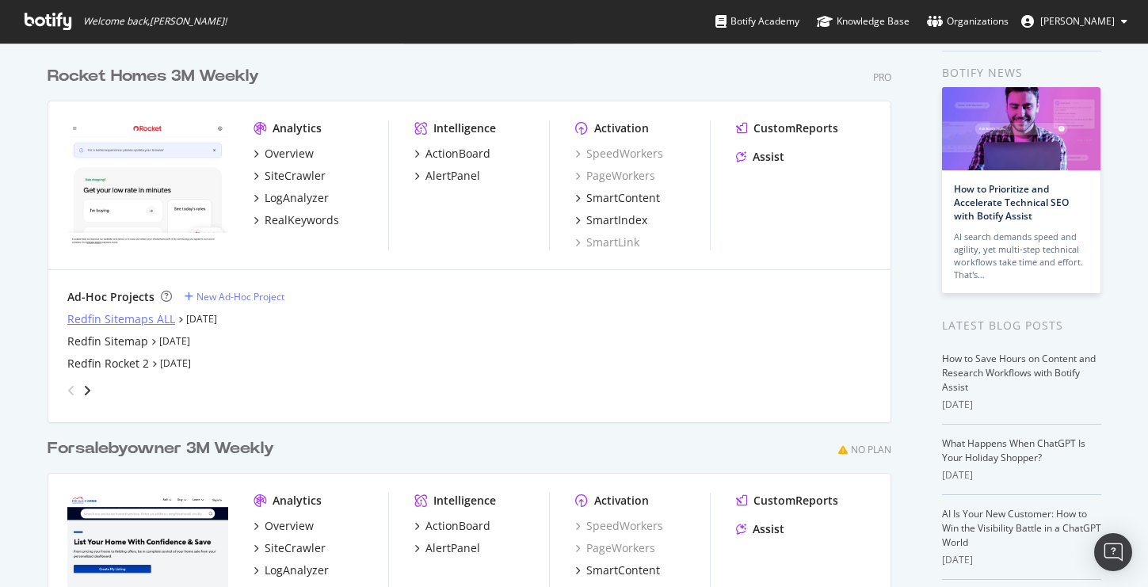
click at [144, 317] on div "Redfin Sitemaps ALL" at bounding box center [121, 319] width 108 height 16
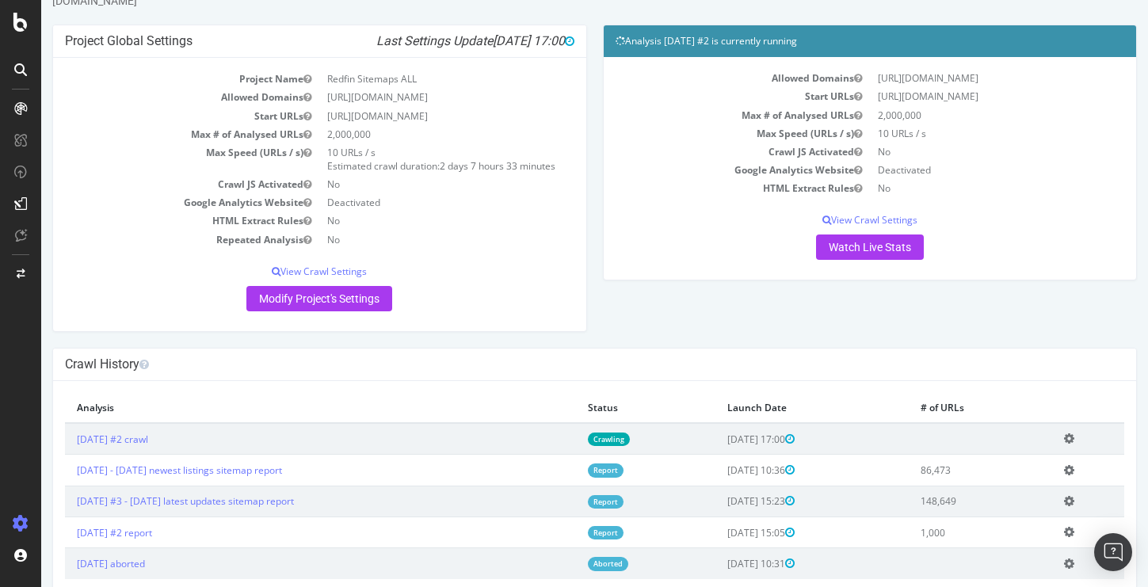
scroll to position [93, 0]
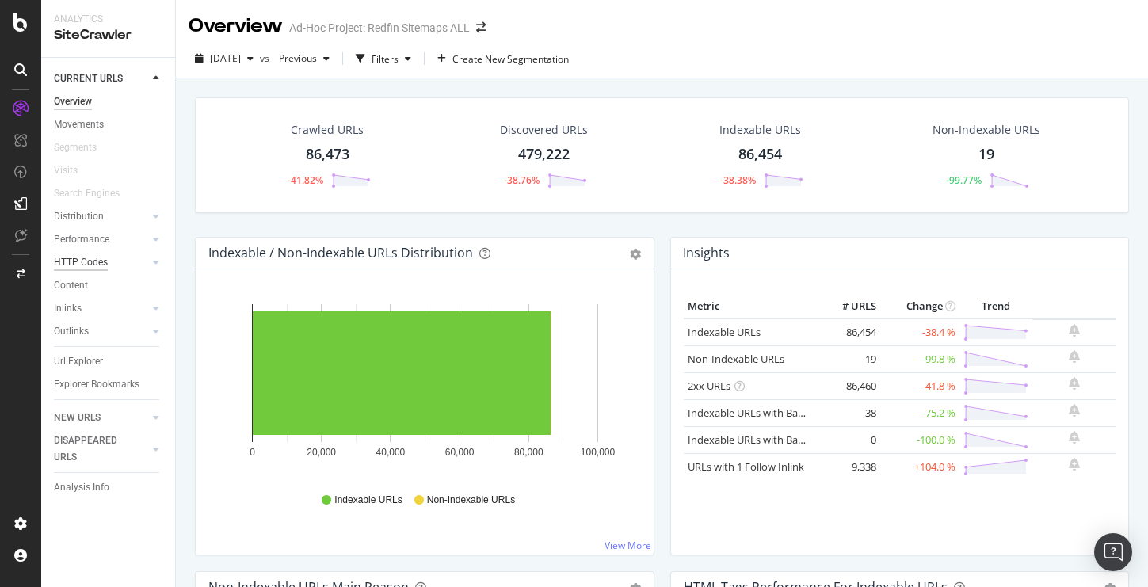
click at [91, 263] on div "HTTP Codes" at bounding box center [81, 262] width 54 height 17
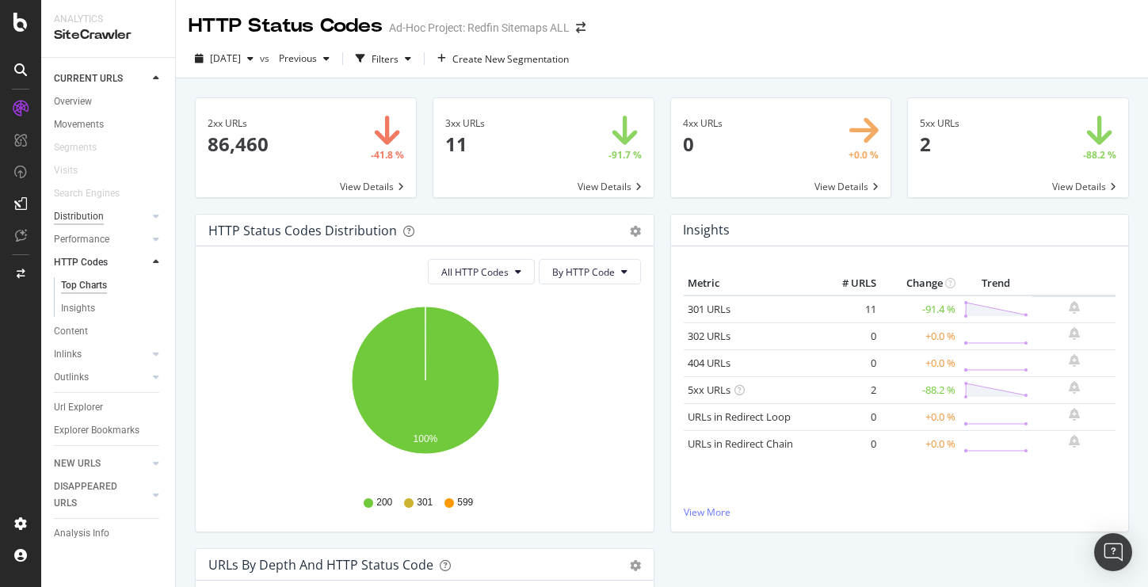
click at [85, 222] on div "Distribution" at bounding box center [79, 216] width 50 height 17
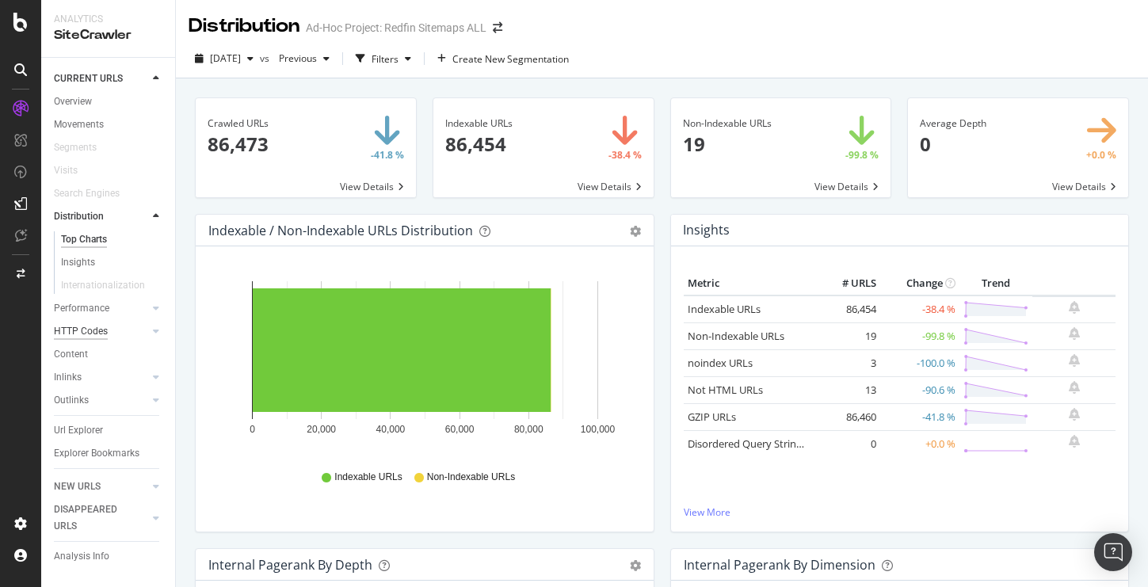
click at [74, 328] on div "HTTP Codes" at bounding box center [81, 331] width 54 height 17
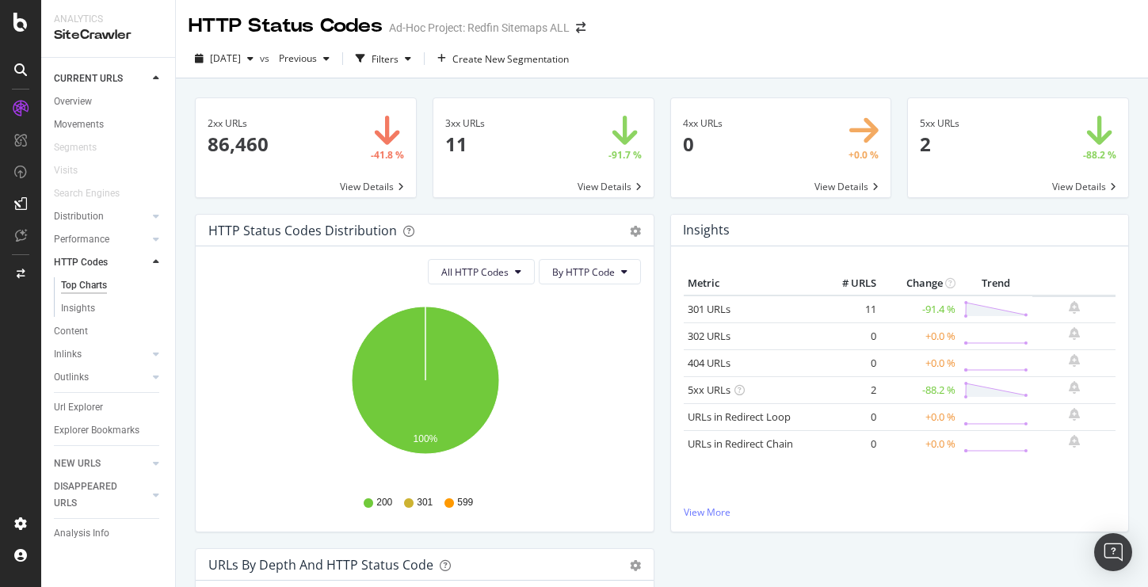
click at [539, 167] on span at bounding box center [543, 147] width 220 height 99
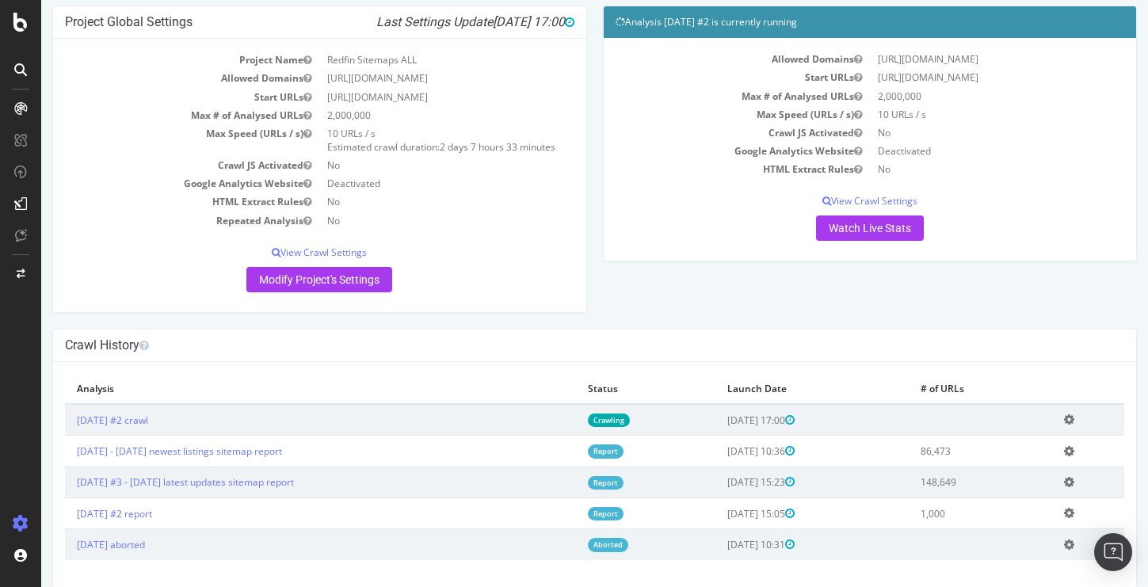
scroll to position [93, 0]
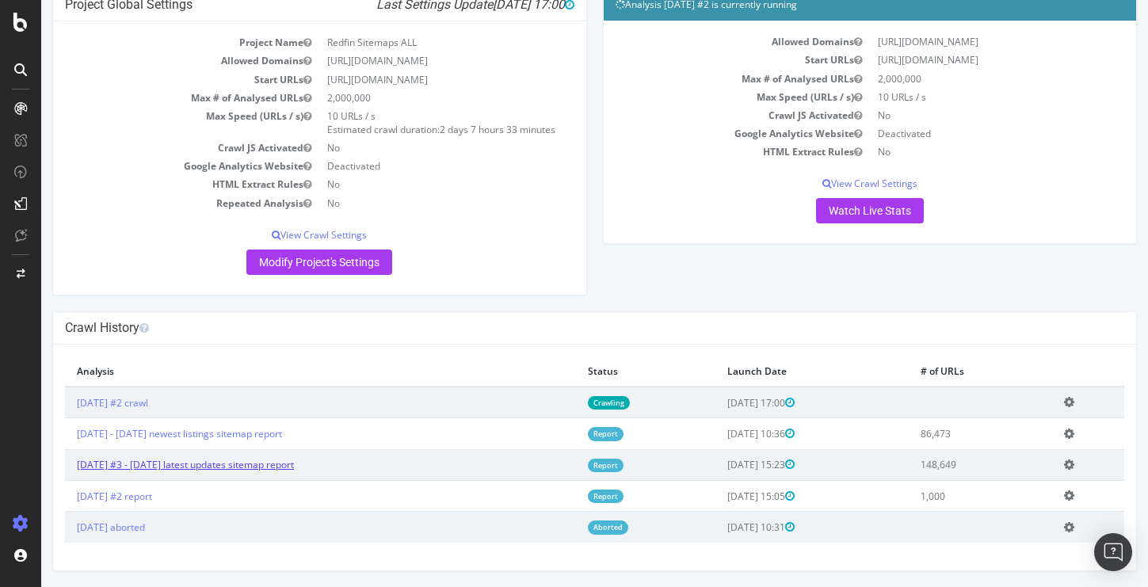
click at [269, 466] on link "[DATE] #3 - [DATE] latest updates sitemap report" at bounding box center [185, 464] width 217 height 13
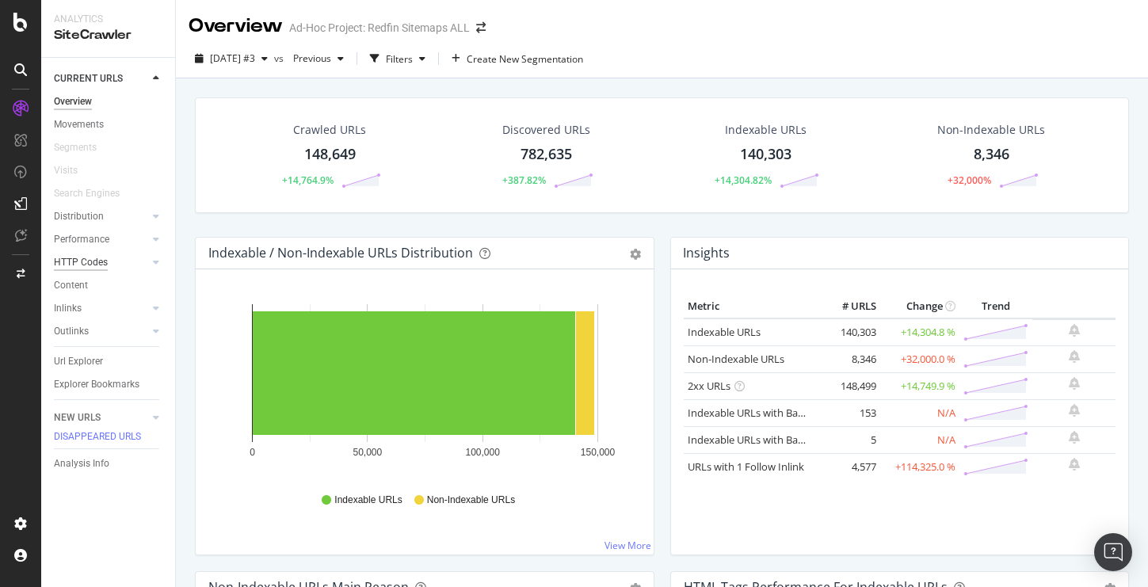
click at [96, 258] on div "HTTP Codes" at bounding box center [81, 262] width 54 height 17
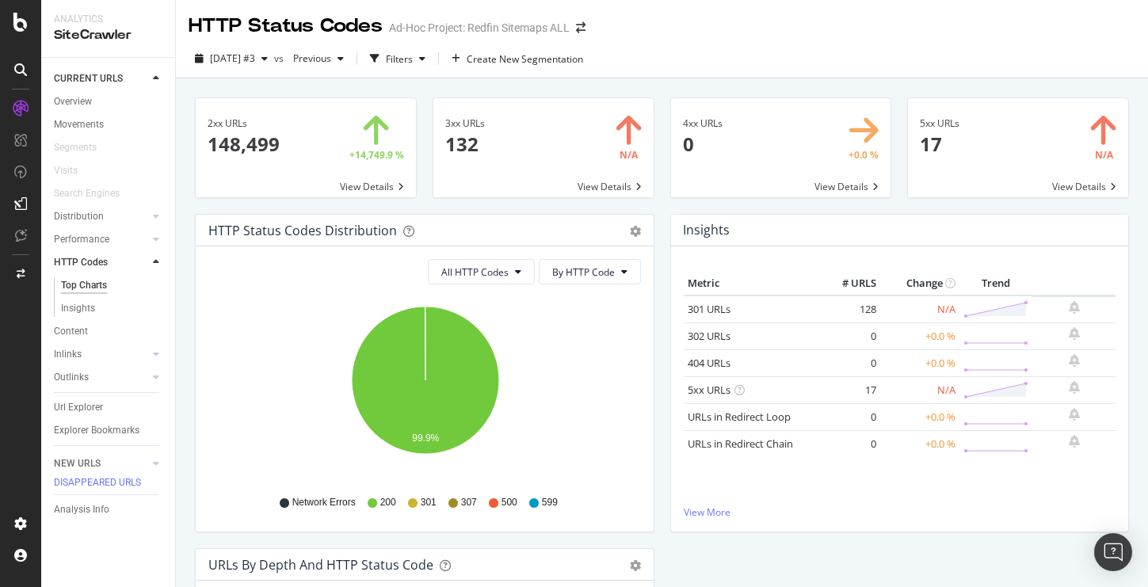
click at [492, 176] on span at bounding box center [543, 147] width 220 height 99
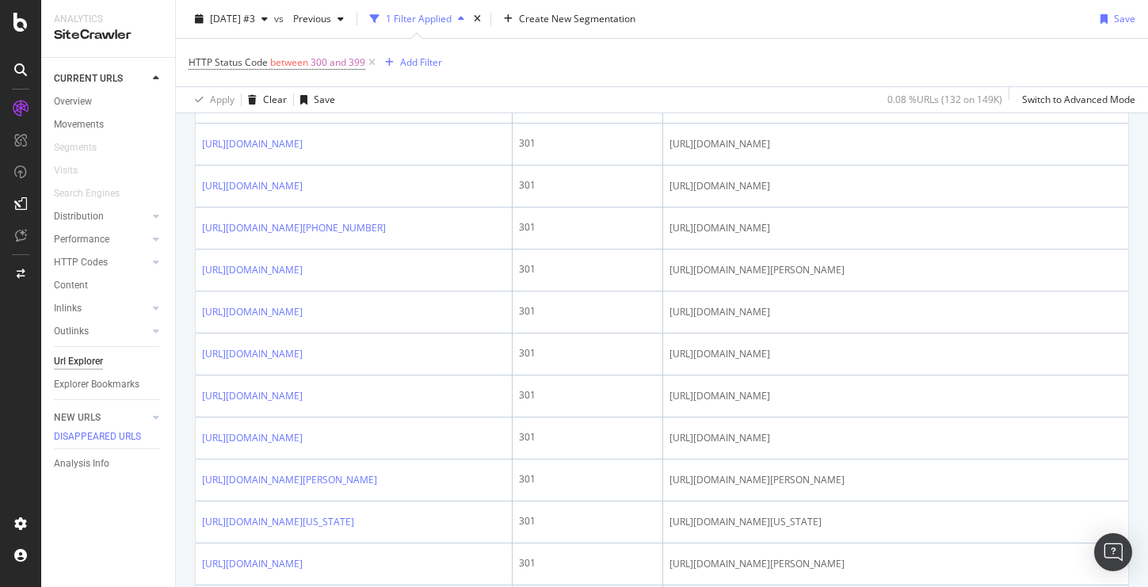
scroll to position [1471, 0]
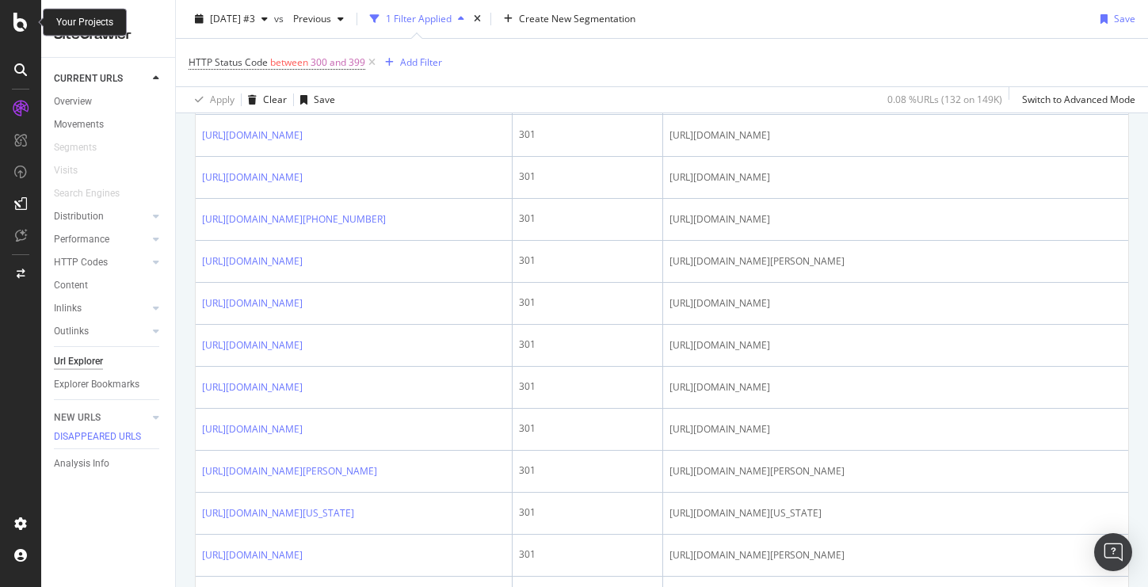
click at [32, 22] on div at bounding box center [21, 22] width 38 height 19
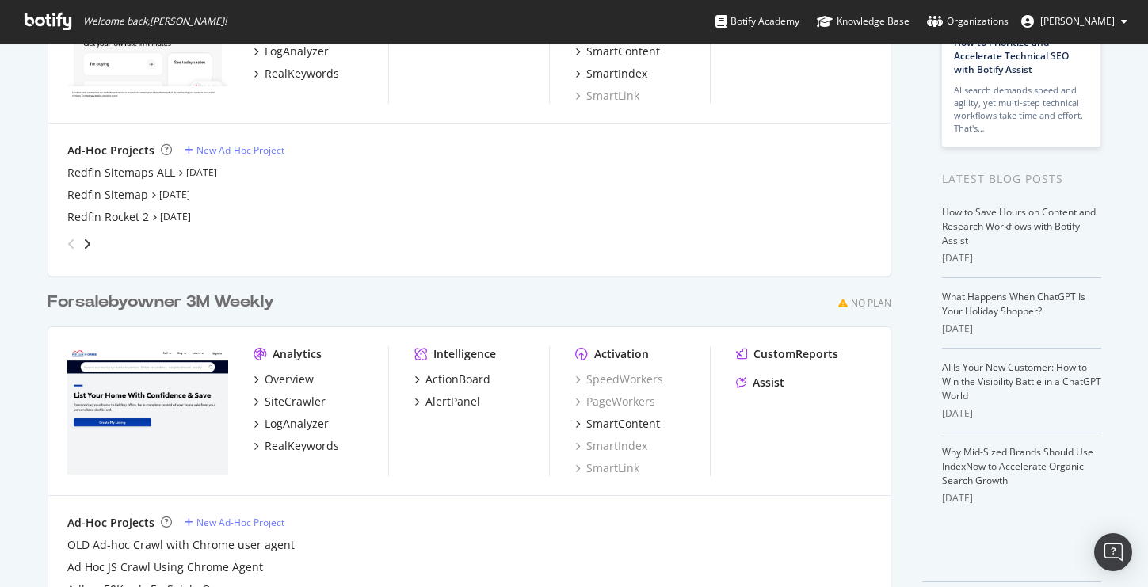
scroll to position [179, 0]
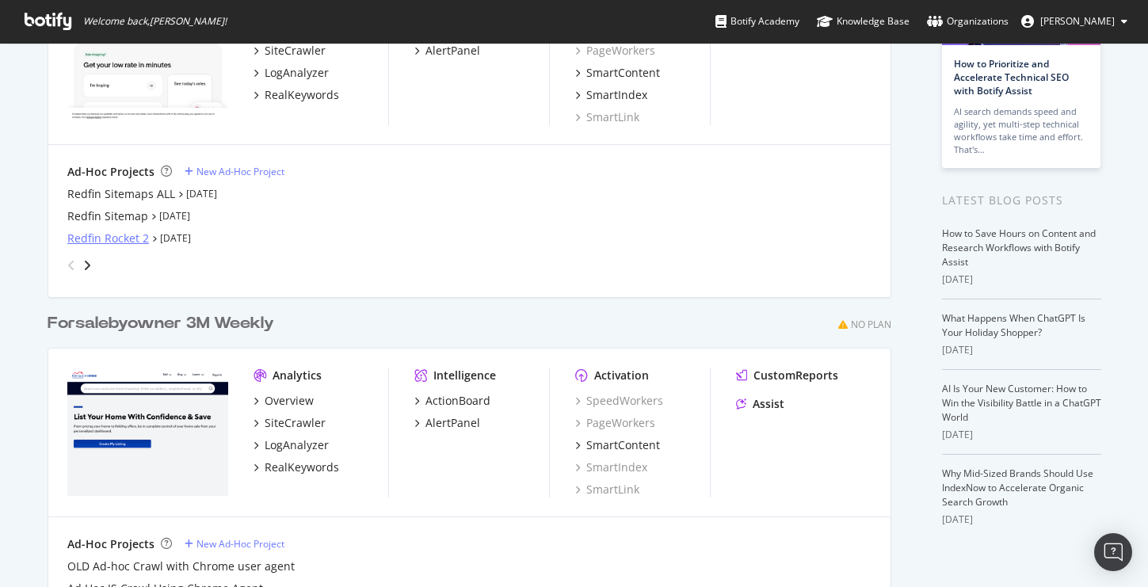
click at [108, 232] on div "Redfin Rocket 2" at bounding box center [108, 238] width 82 height 16
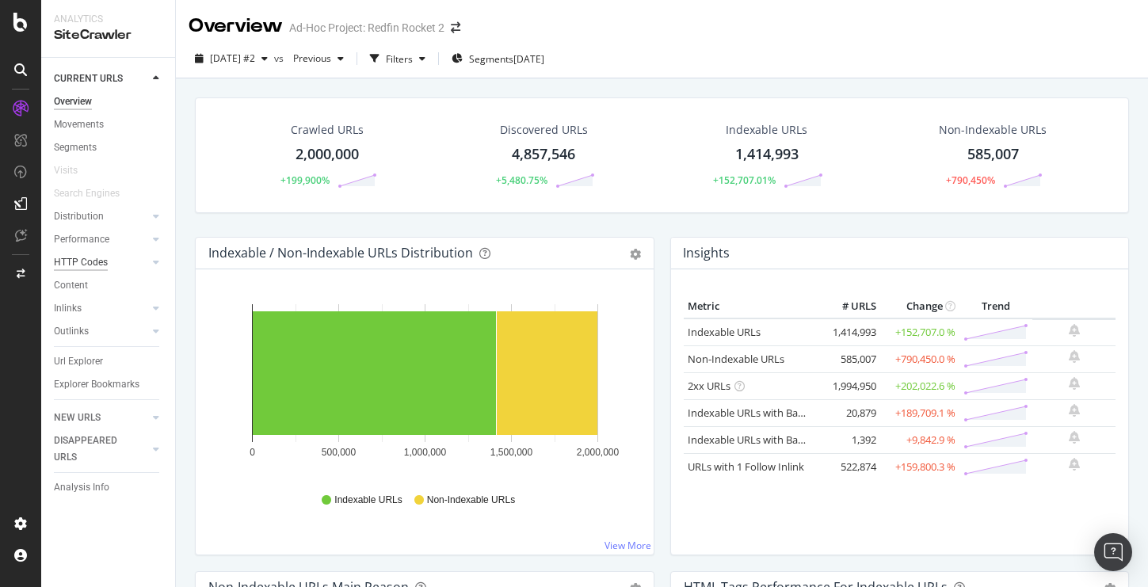
click at [91, 261] on div "HTTP Codes" at bounding box center [81, 262] width 54 height 17
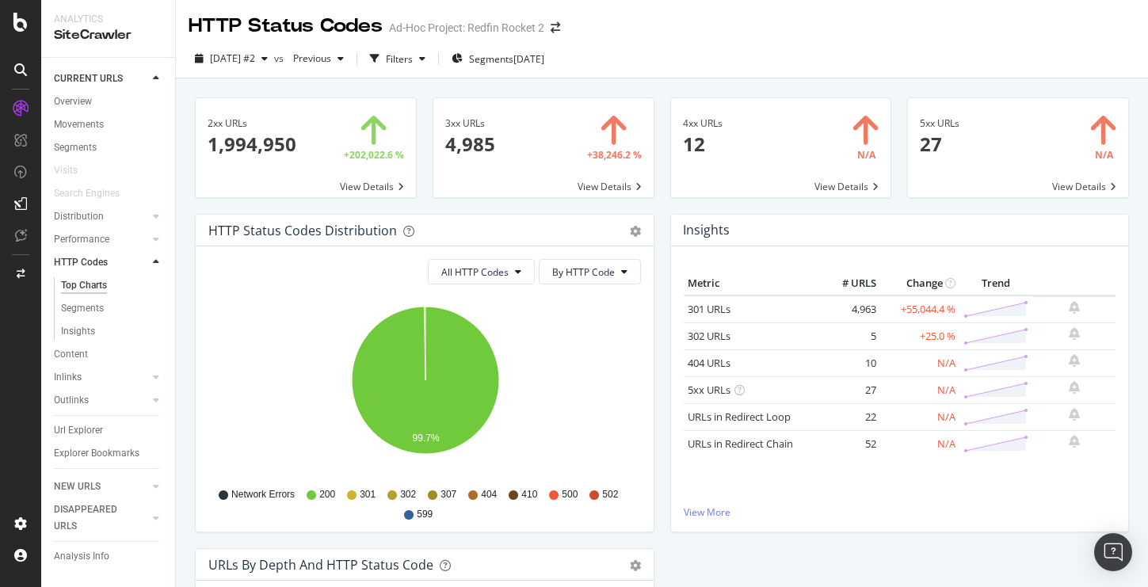
click at [504, 150] on span at bounding box center [543, 147] width 220 height 99
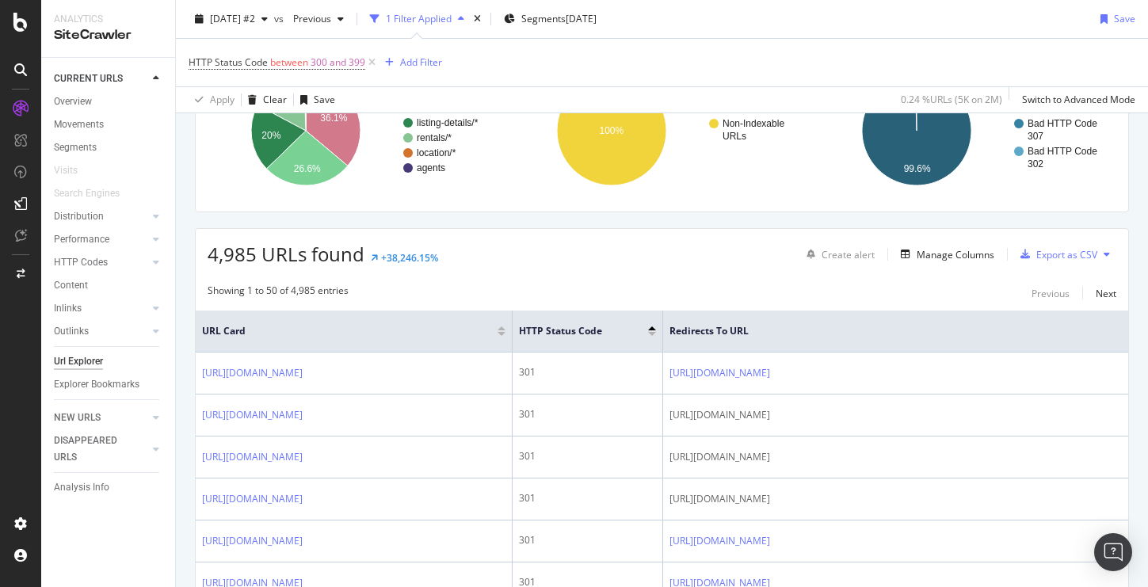
scroll to position [152, 0]
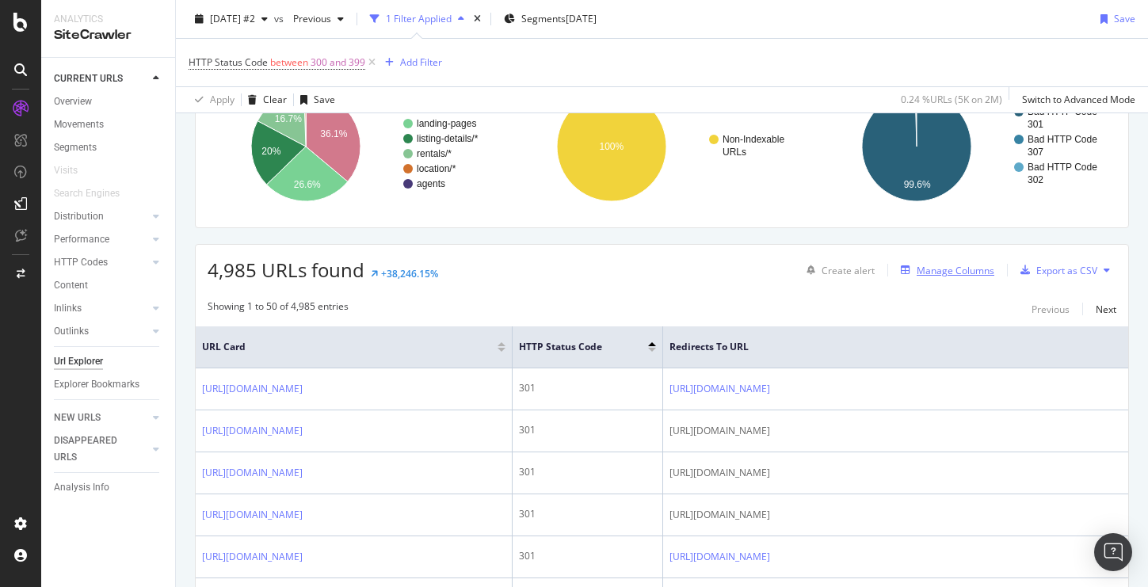
click at [927, 264] on div "Manage Columns" at bounding box center [955, 270] width 78 height 13
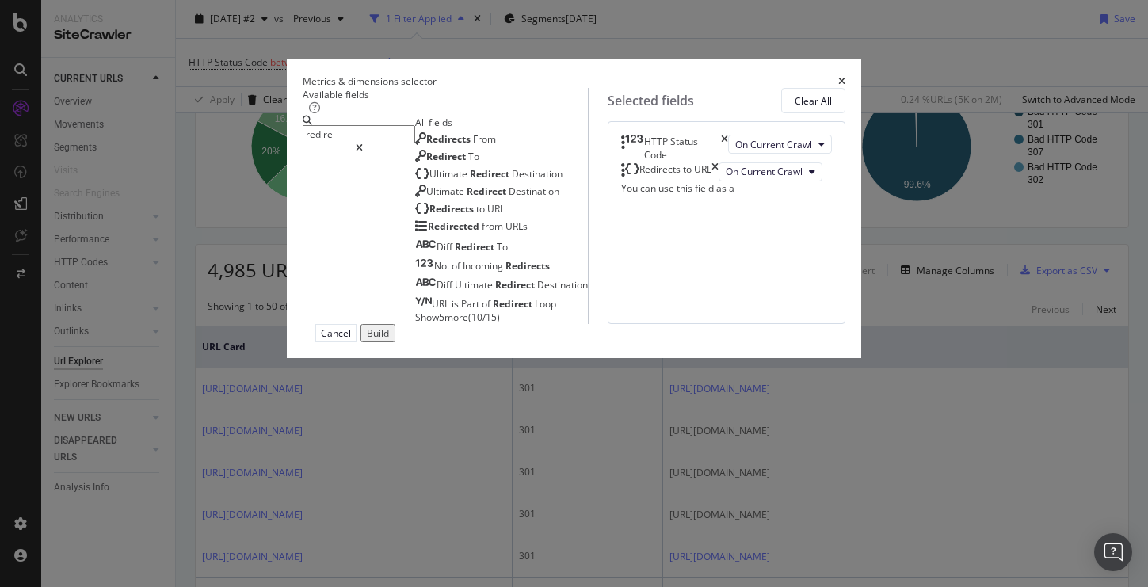
type input "redire"
click at [415, 324] on span "Show 5 more" at bounding box center [441, 316] width 53 height 13
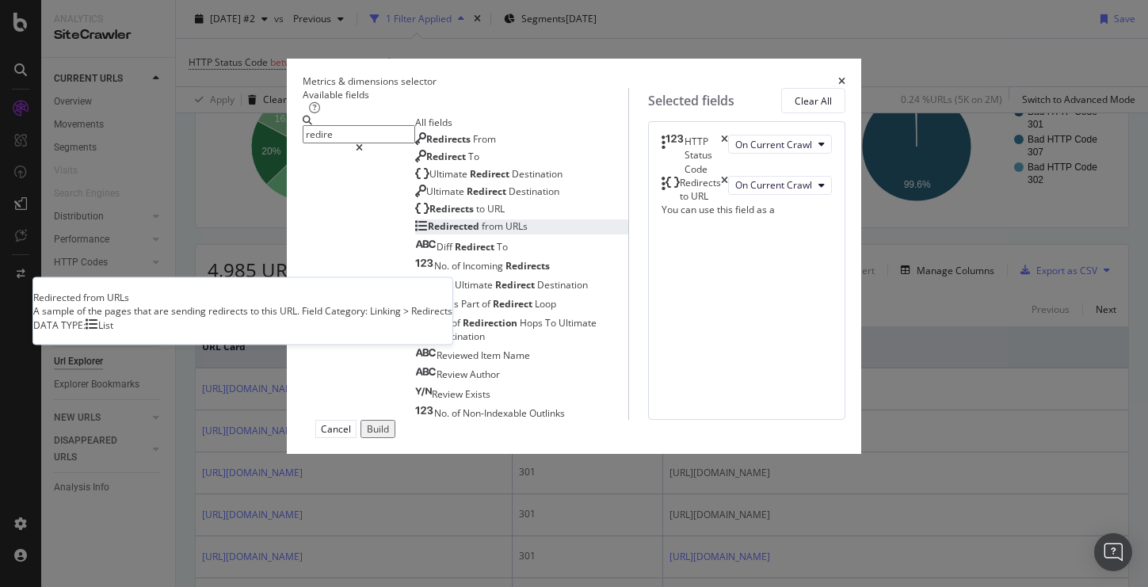
scroll to position [16, 0]
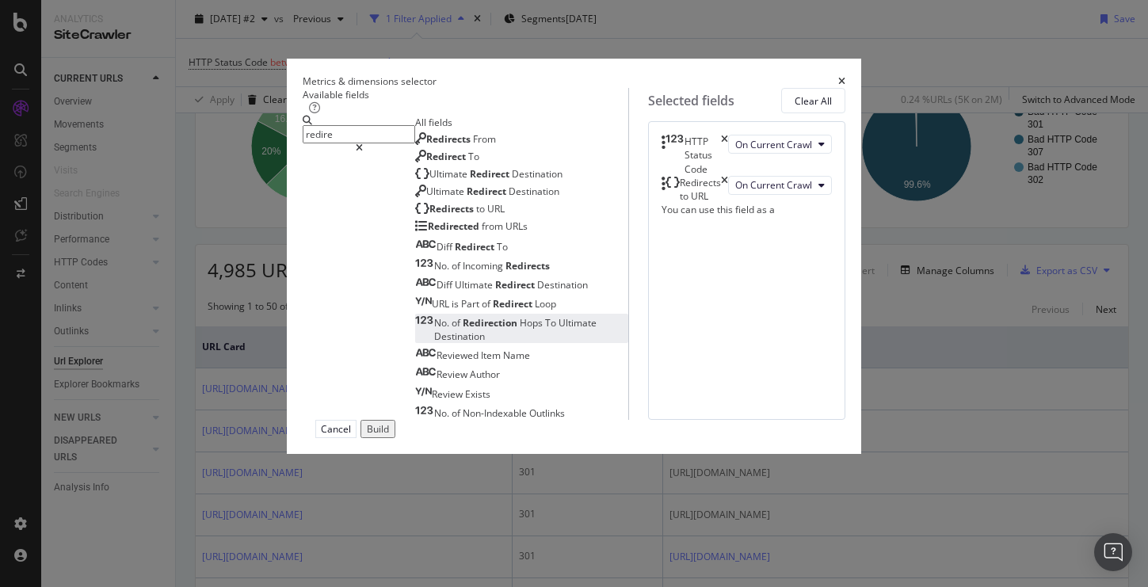
click at [463, 329] on span "Redirection" at bounding box center [491, 322] width 57 height 13
click at [389, 436] on div "Build" at bounding box center [378, 428] width 22 height 13
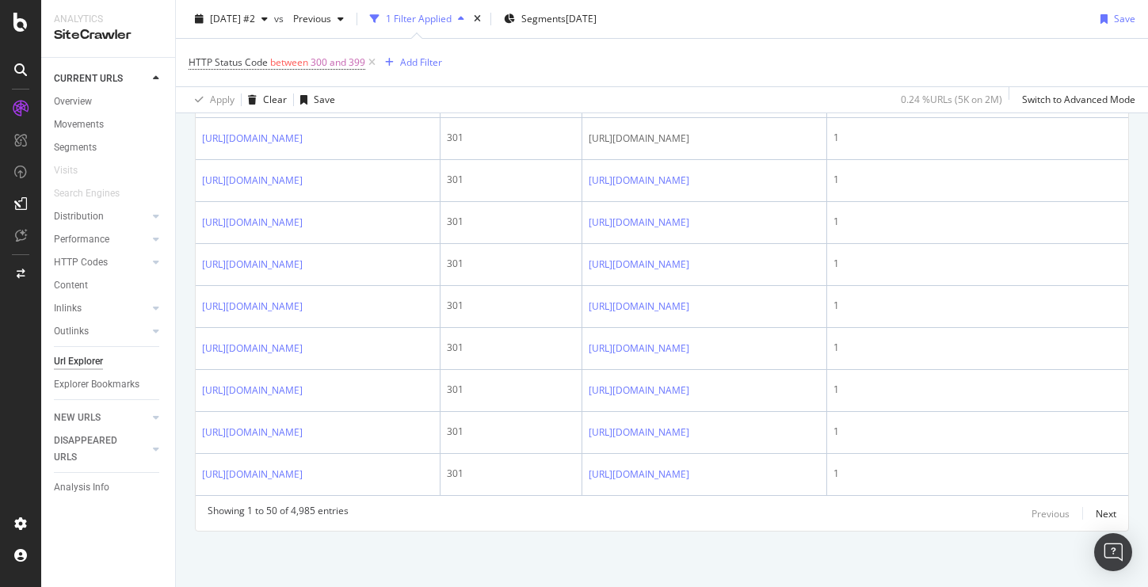
scroll to position [2566, 0]
click at [1098, 508] on div "Next" at bounding box center [1105, 513] width 21 height 13
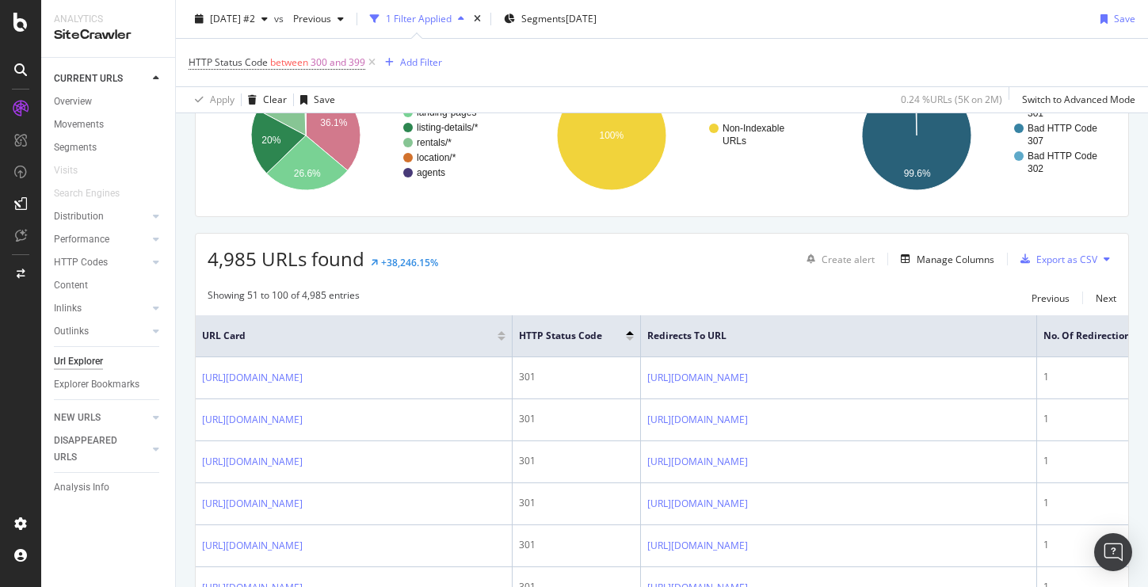
scroll to position [50, 0]
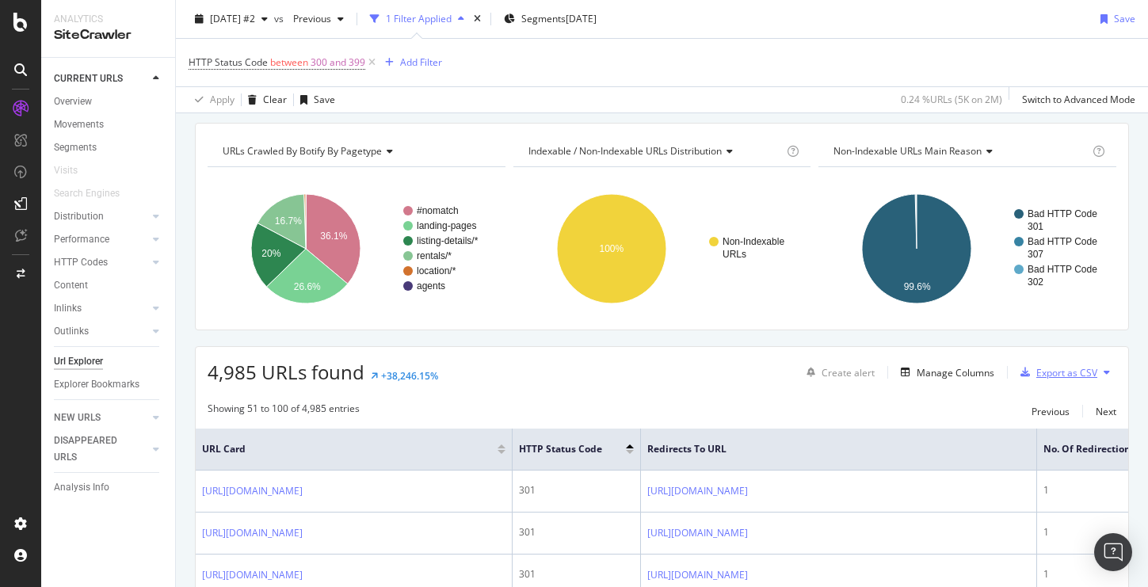
click at [1074, 371] on div "Export as CSV" at bounding box center [1066, 372] width 61 height 13
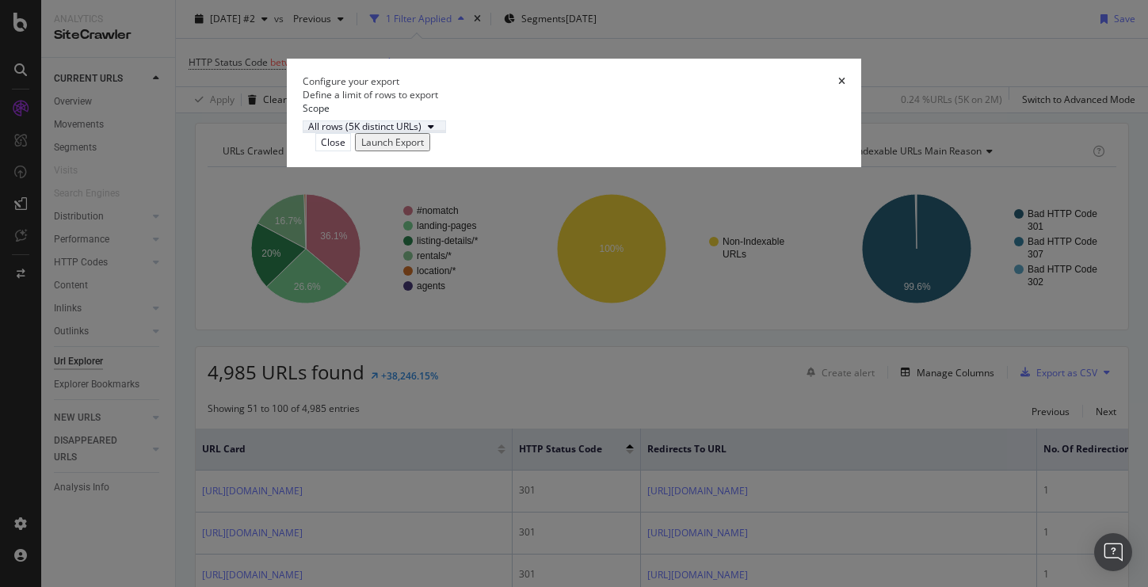
click at [420, 131] on div "All rows (5K distinct URLs)" at bounding box center [364, 127] width 113 height 10
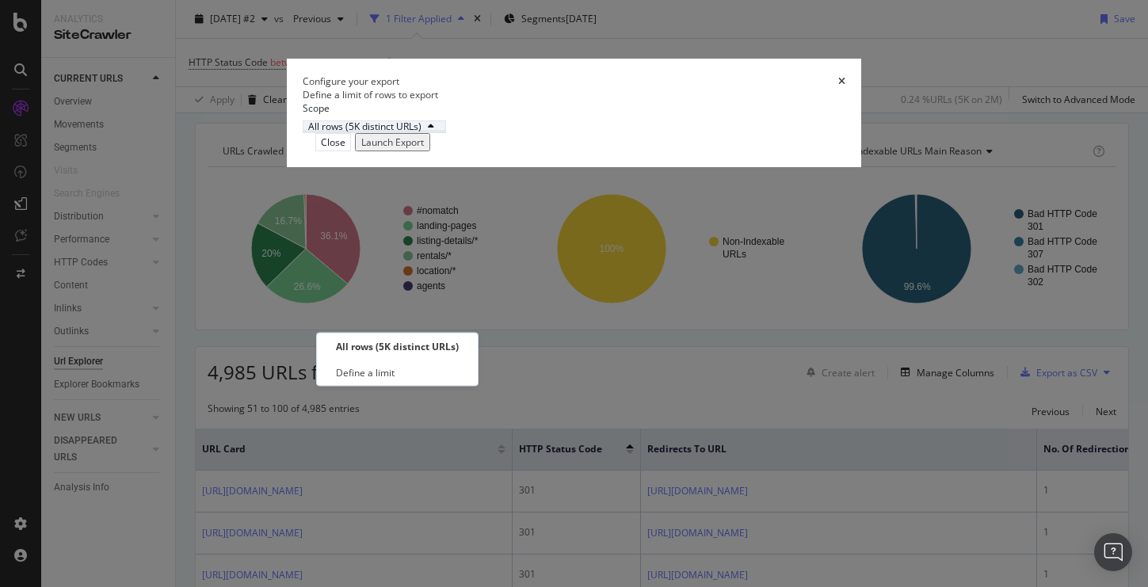
click at [420, 131] on div "All rows (5K distinct URLs)" at bounding box center [364, 127] width 113 height 10
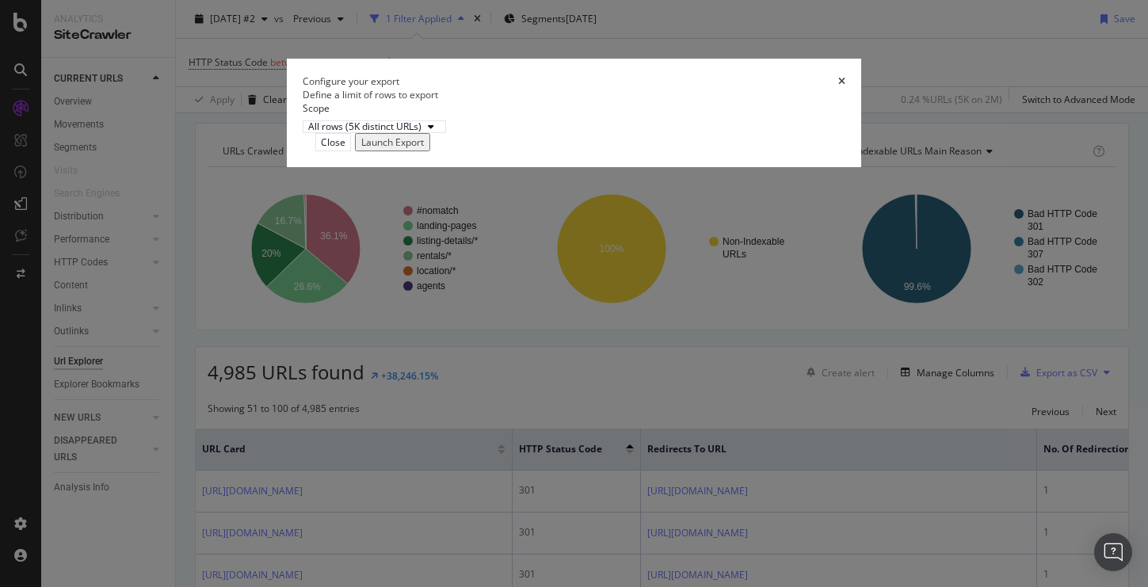
click at [424, 149] on div "Launch Export" at bounding box center [392, 141] width 63 height 13
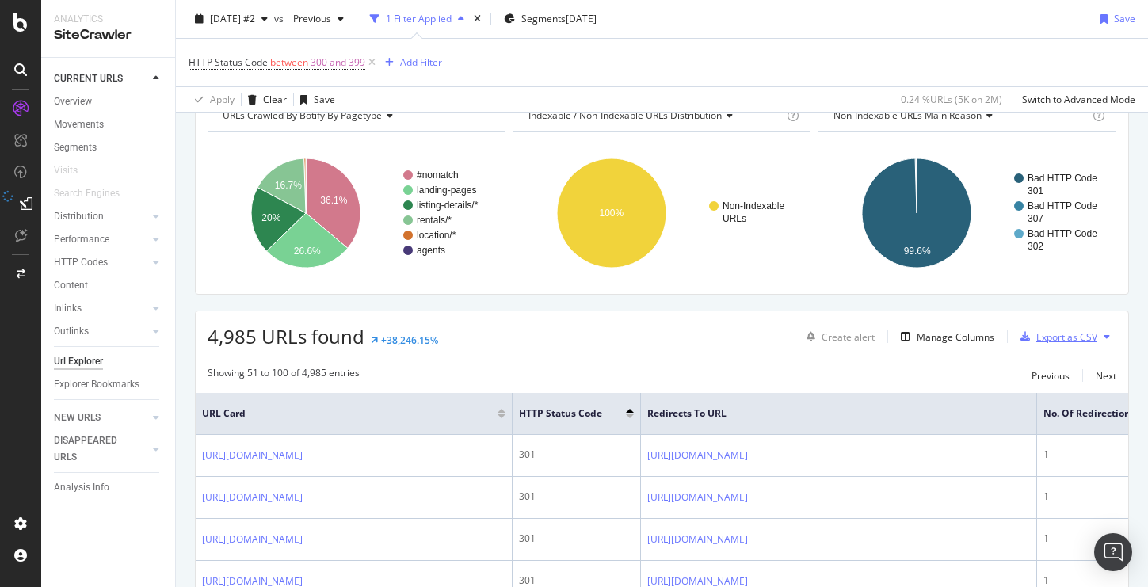
scroll to position [108, 0]
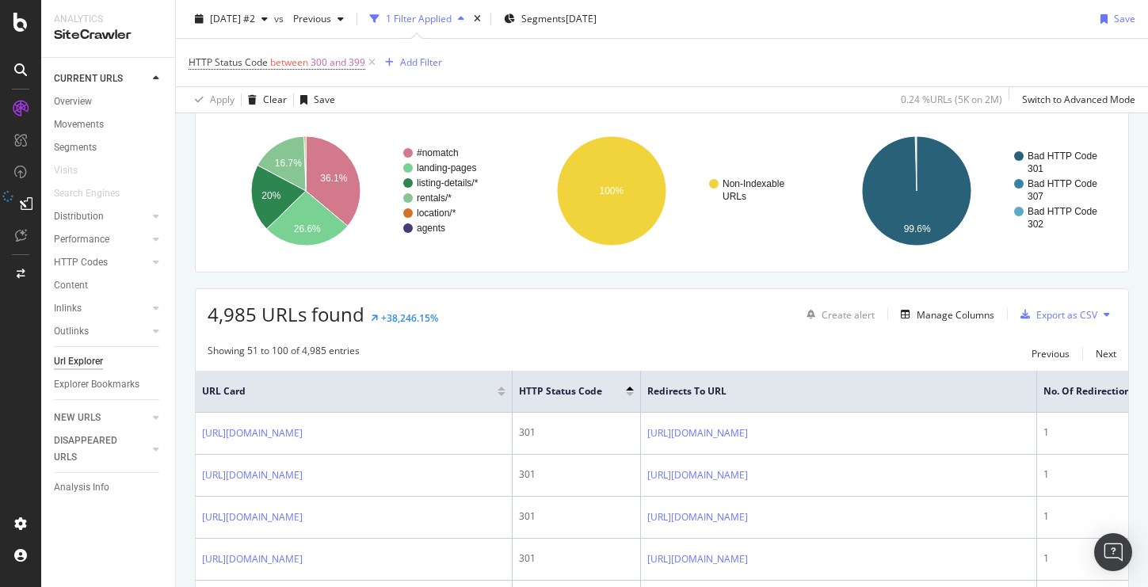
click at [1083, 393] on span "No. of Redirection Hops To Ultimate Destination" at bounding box center [1157, 391] width 229 height 14
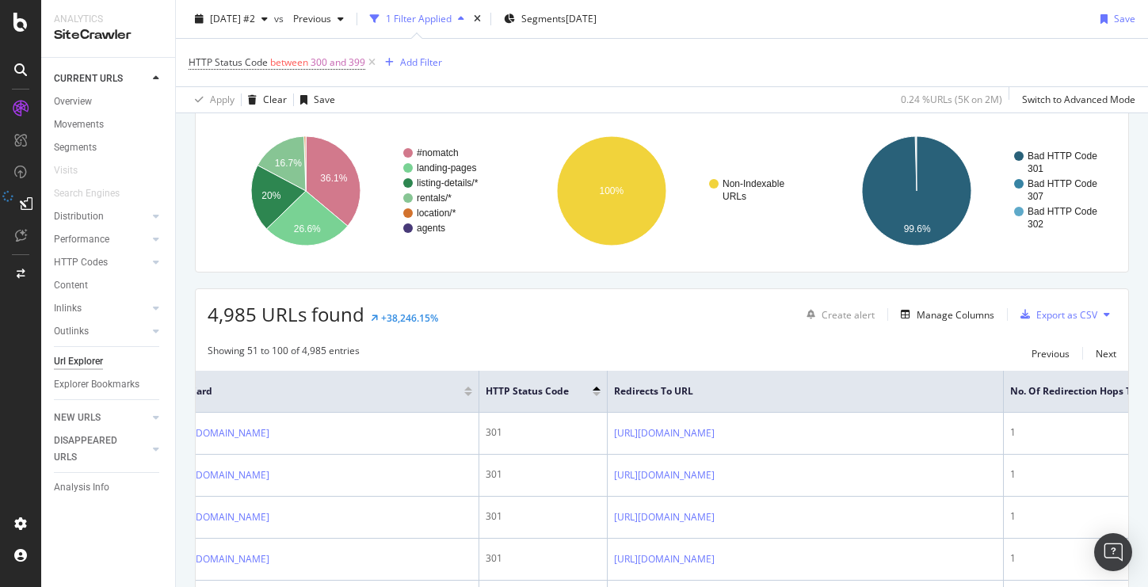
scroll to position [0, 183]
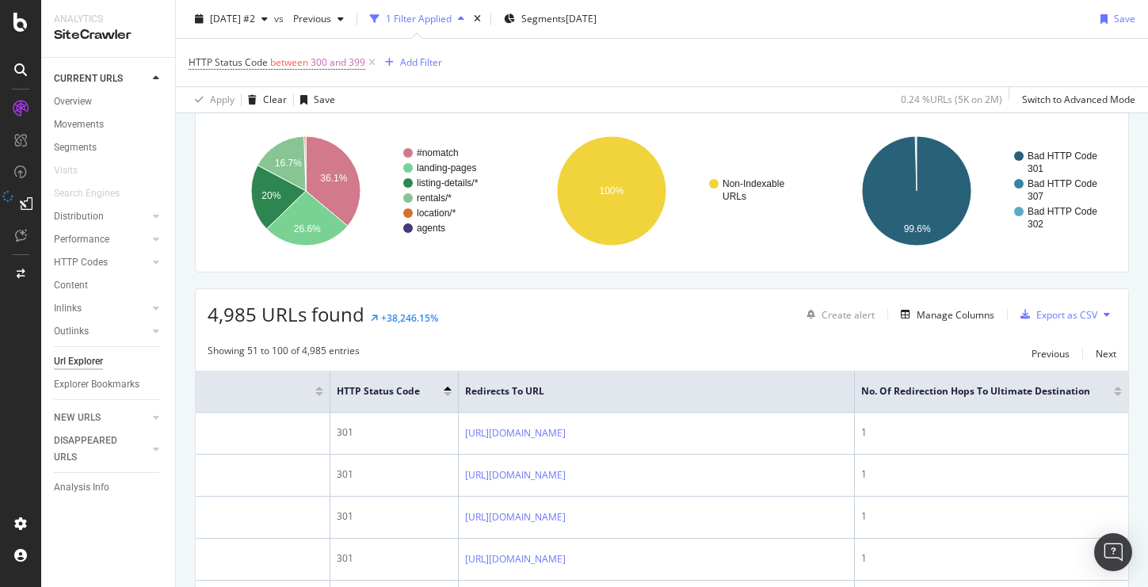
click at [1117, 394] on div at bounding box center [1118, 394] width 8 height 4
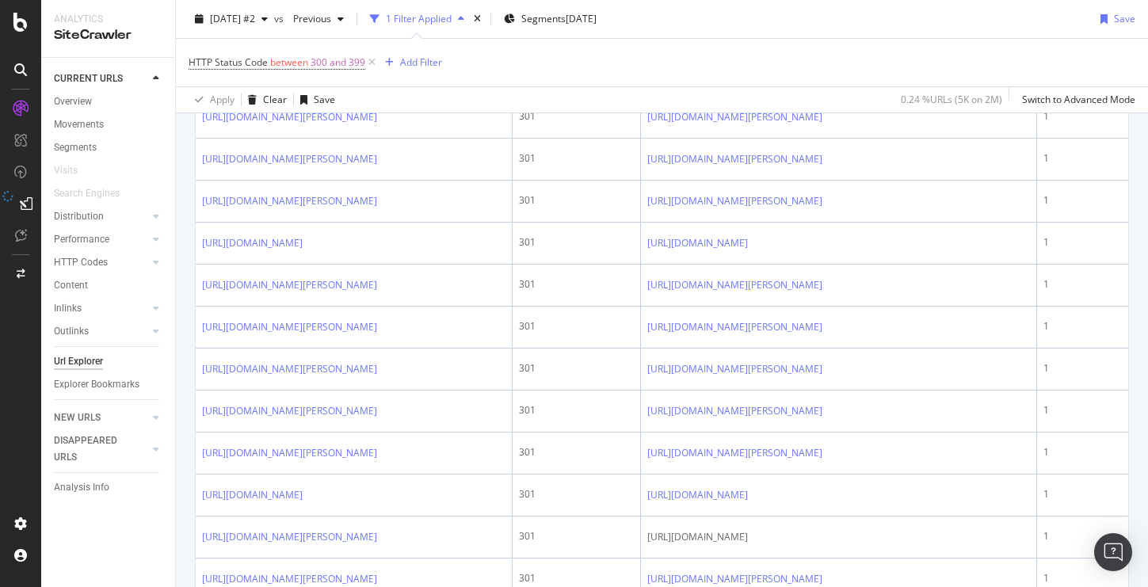
scroll to position [592, 0]
